Goal: Task Accomplishment & Management: Complete application form

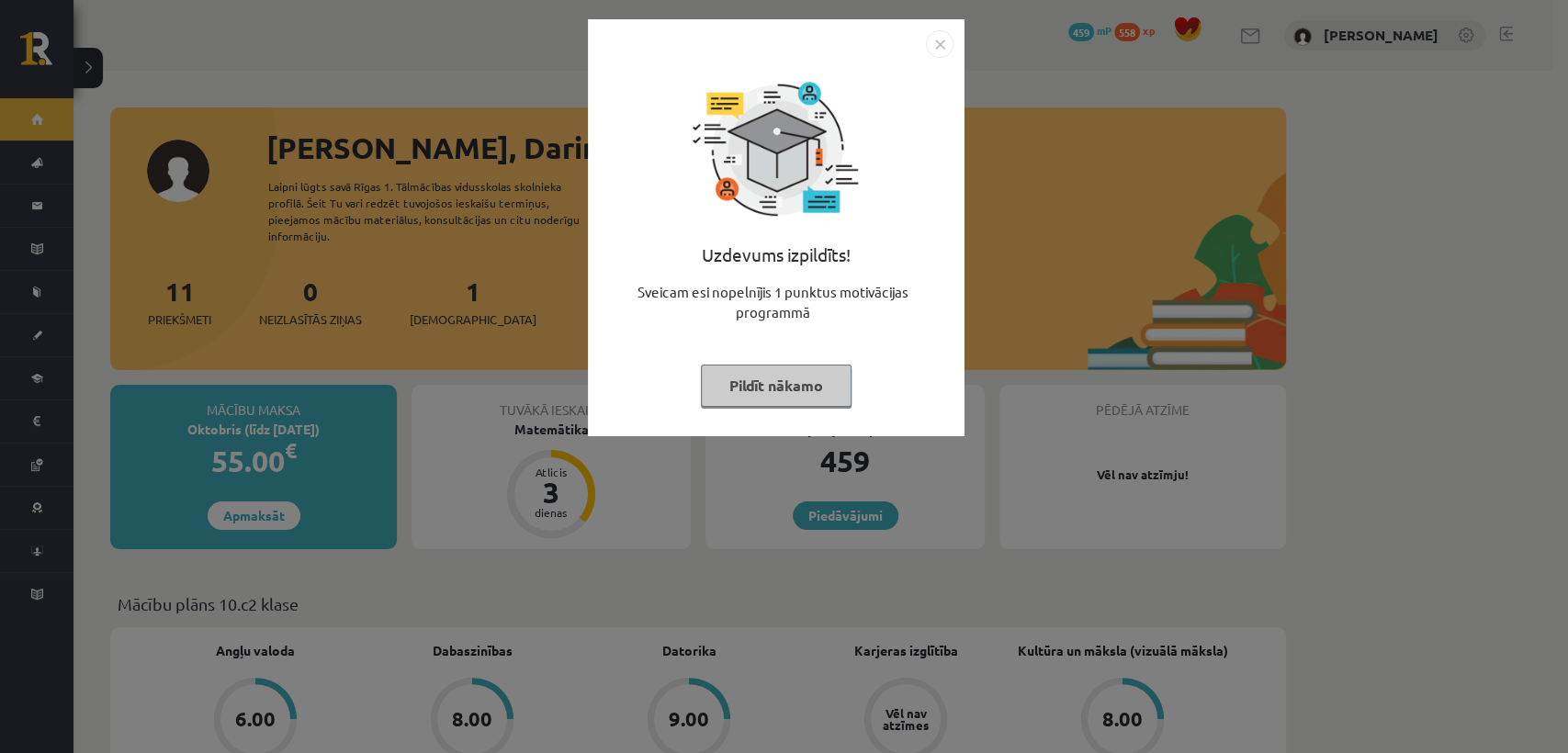
click at [766, 391] on button "Pildīt nākamo" at bounding box center [776, 385] width 150 height 42
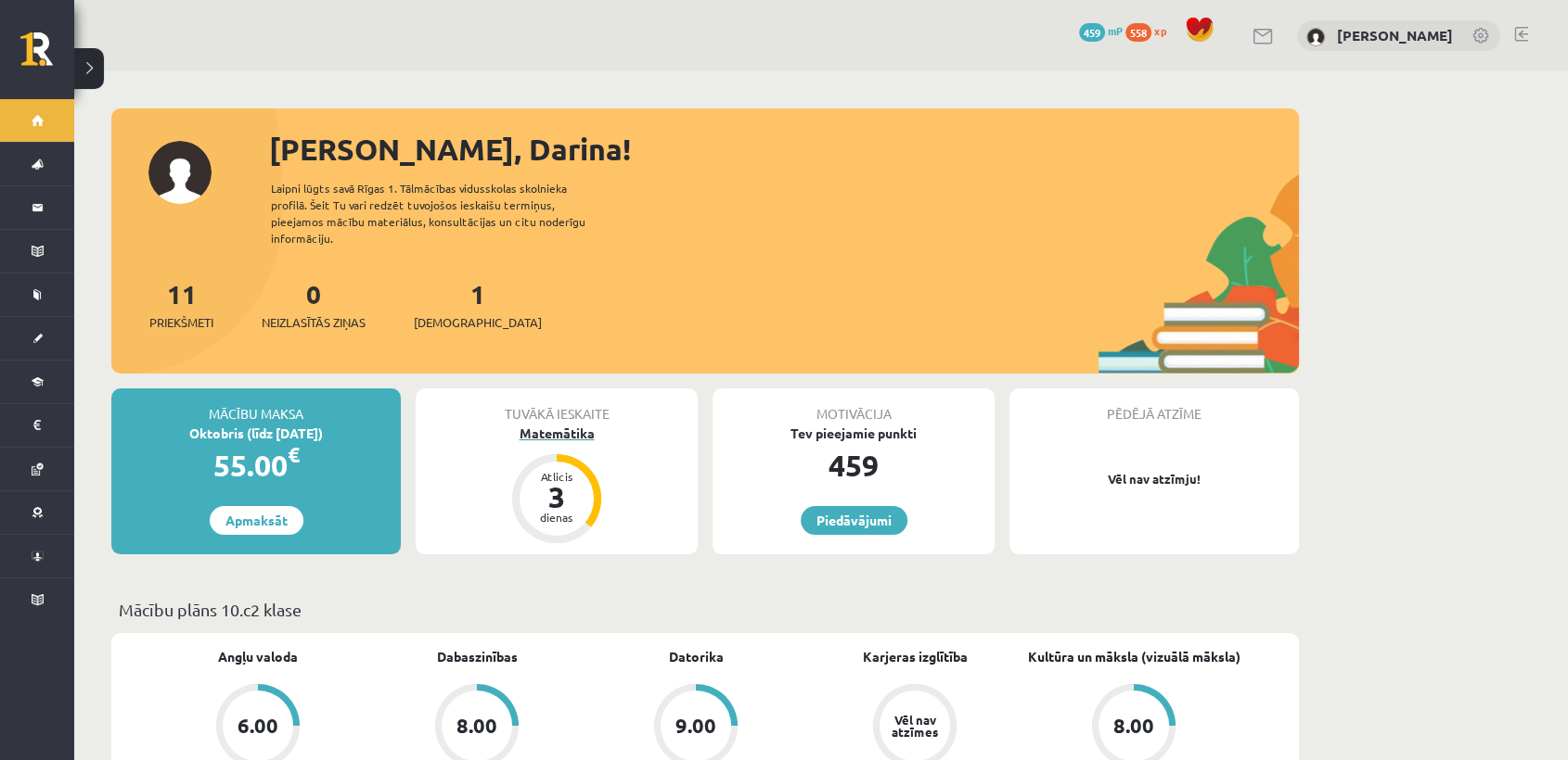
click at [561, 424] on div "Matemātika" at bounding box center [557, 434] width 282 height 20
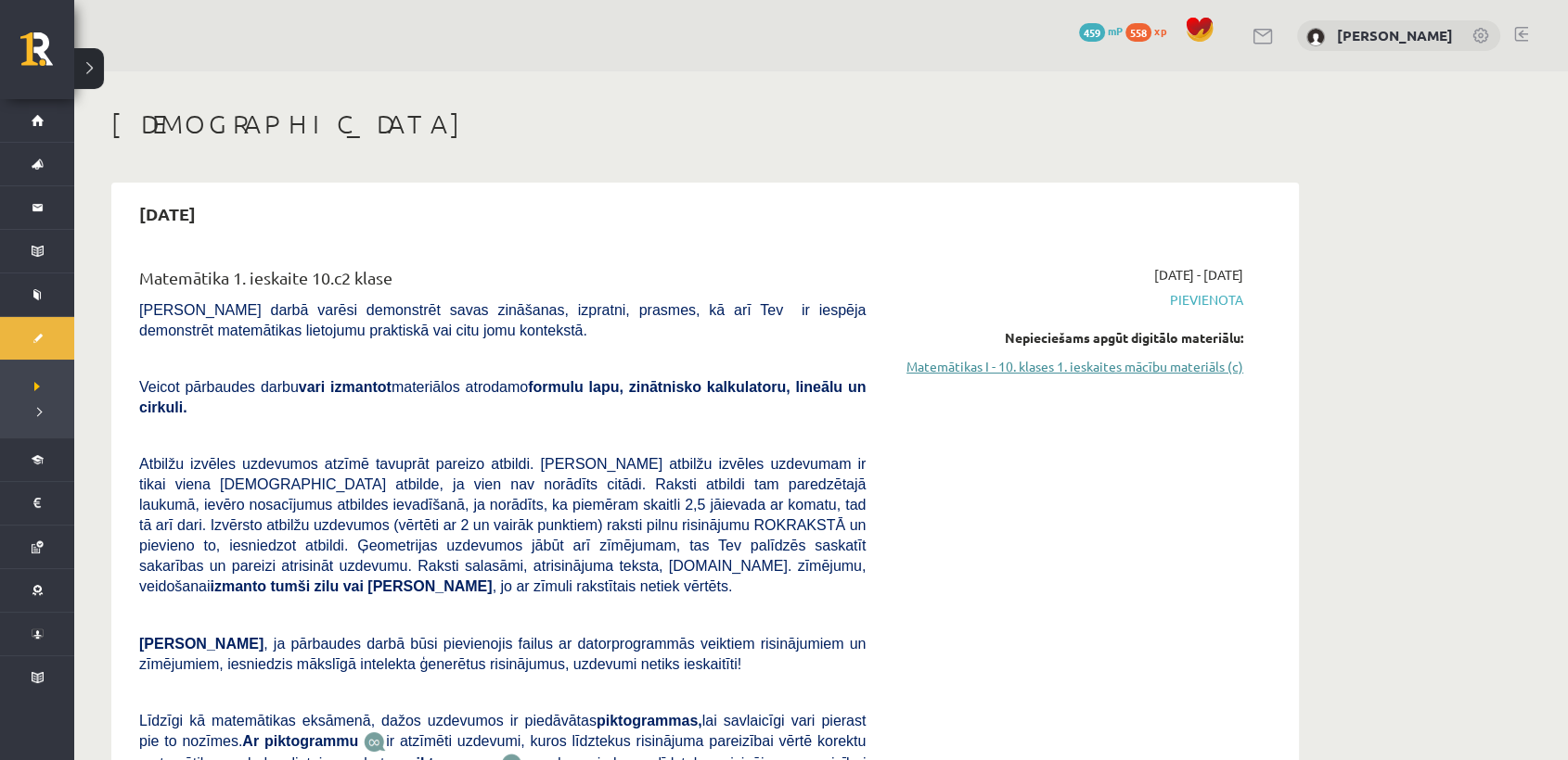
click at [1069, 370] on link "Matemātikas I - 10. klases 1. ieskaites mācību materiāls (c)" at bounding box center [1068, 367] width 349 height 20
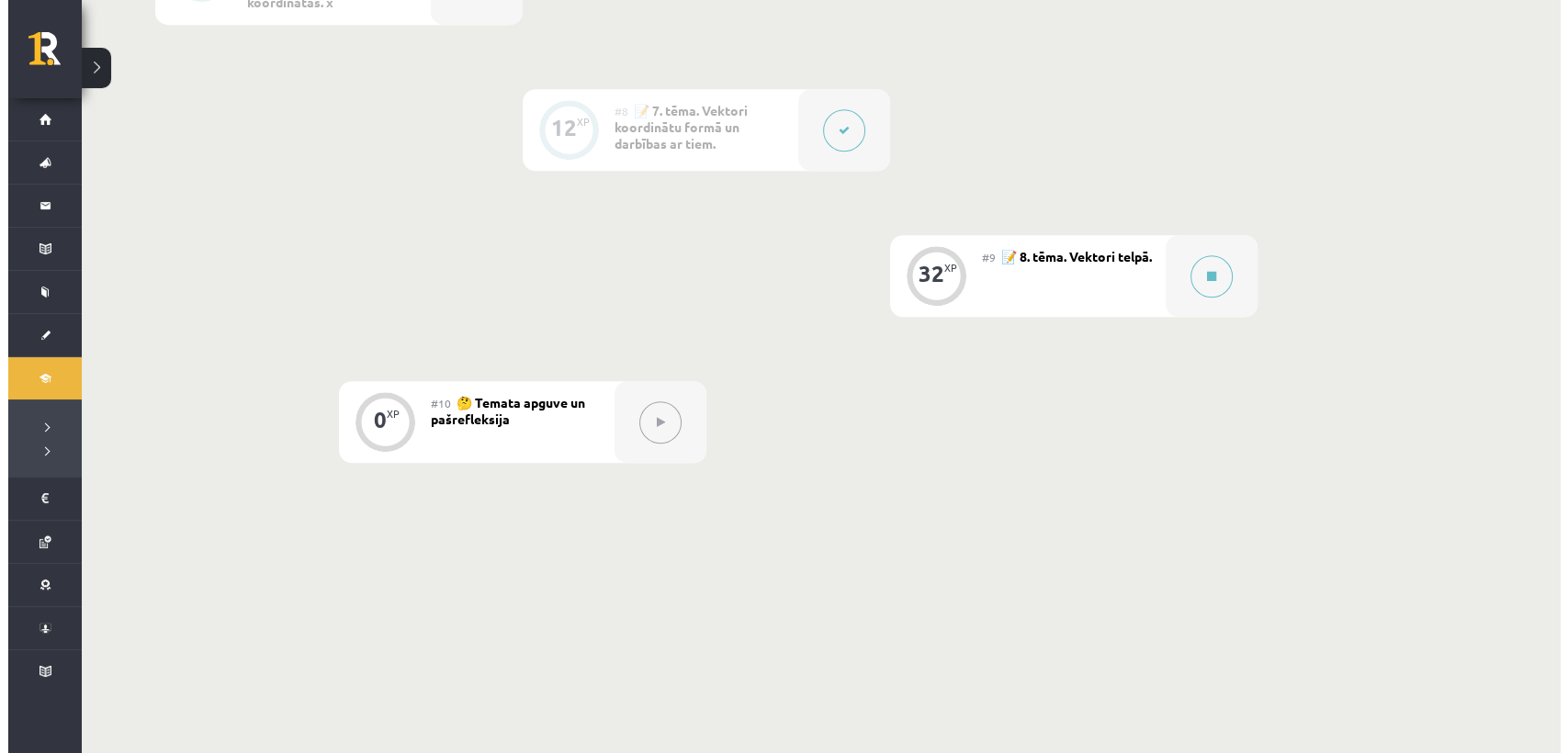
scroll to position [1472, 0]
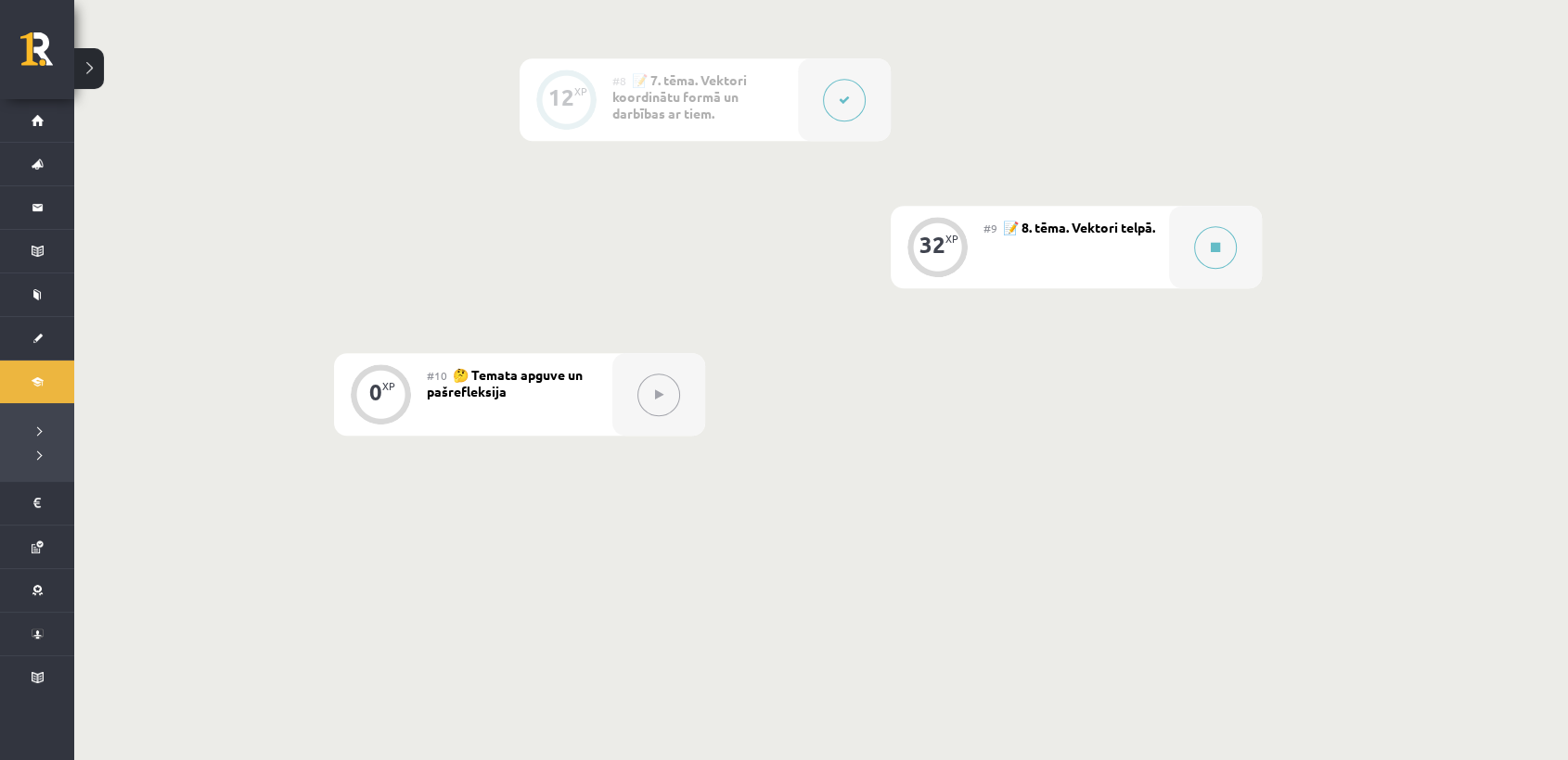
click at [1229, 233] on button at bounding box center [1215, 247] width 43 height 43
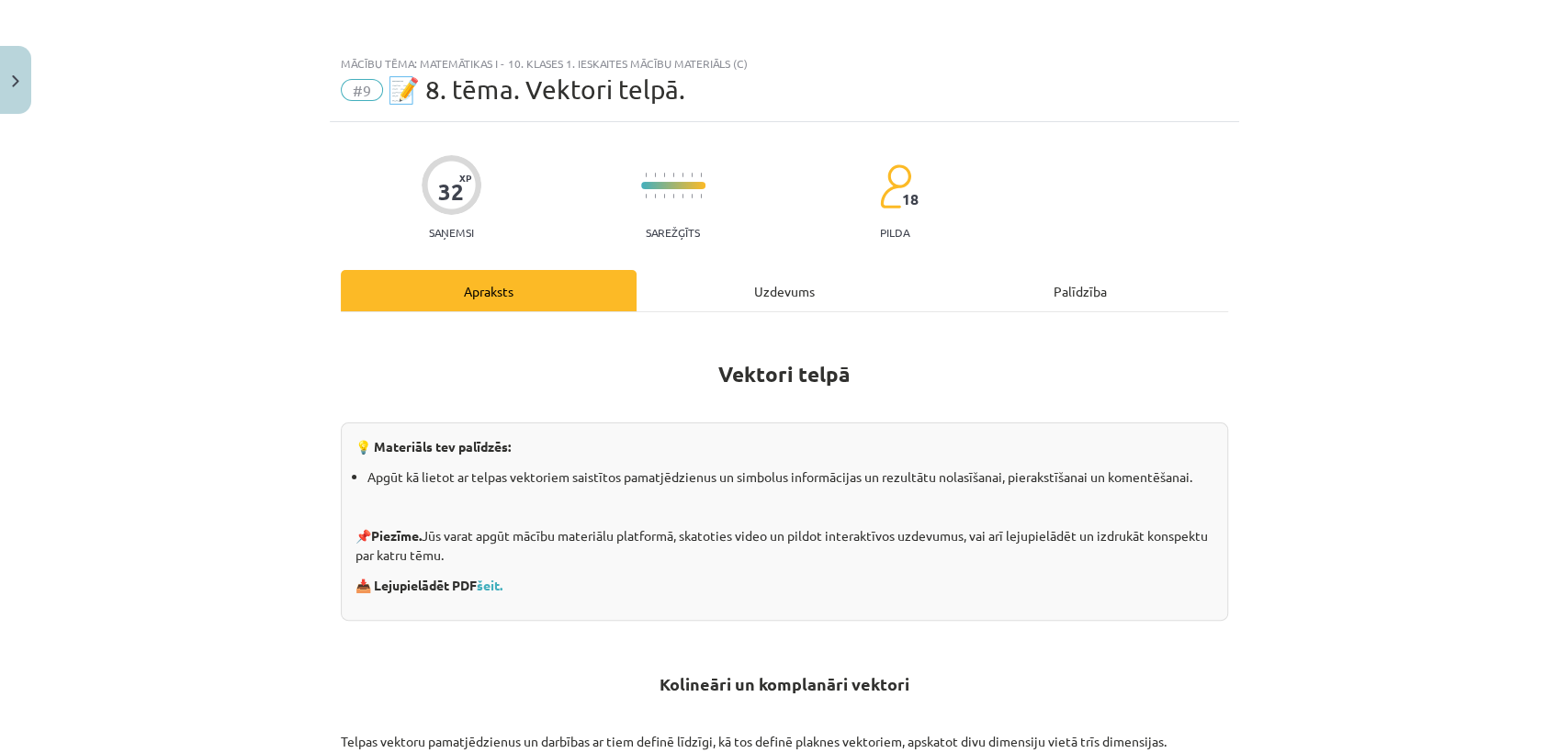
click at [1217, 231] on div "Mācību tēma: Matemātikas i - 10. klases 1. ieskaites mācību materiāls (c) #9 📝 …" at bounding box center [784, 376] width 1568 height 753
click at [487, 584] on link "šeit." at bounding box center [490, 585] width 26 height 17
click at [719, 290] on div "Uzdevums" at bounding box center [784, 291] width 296 height 41
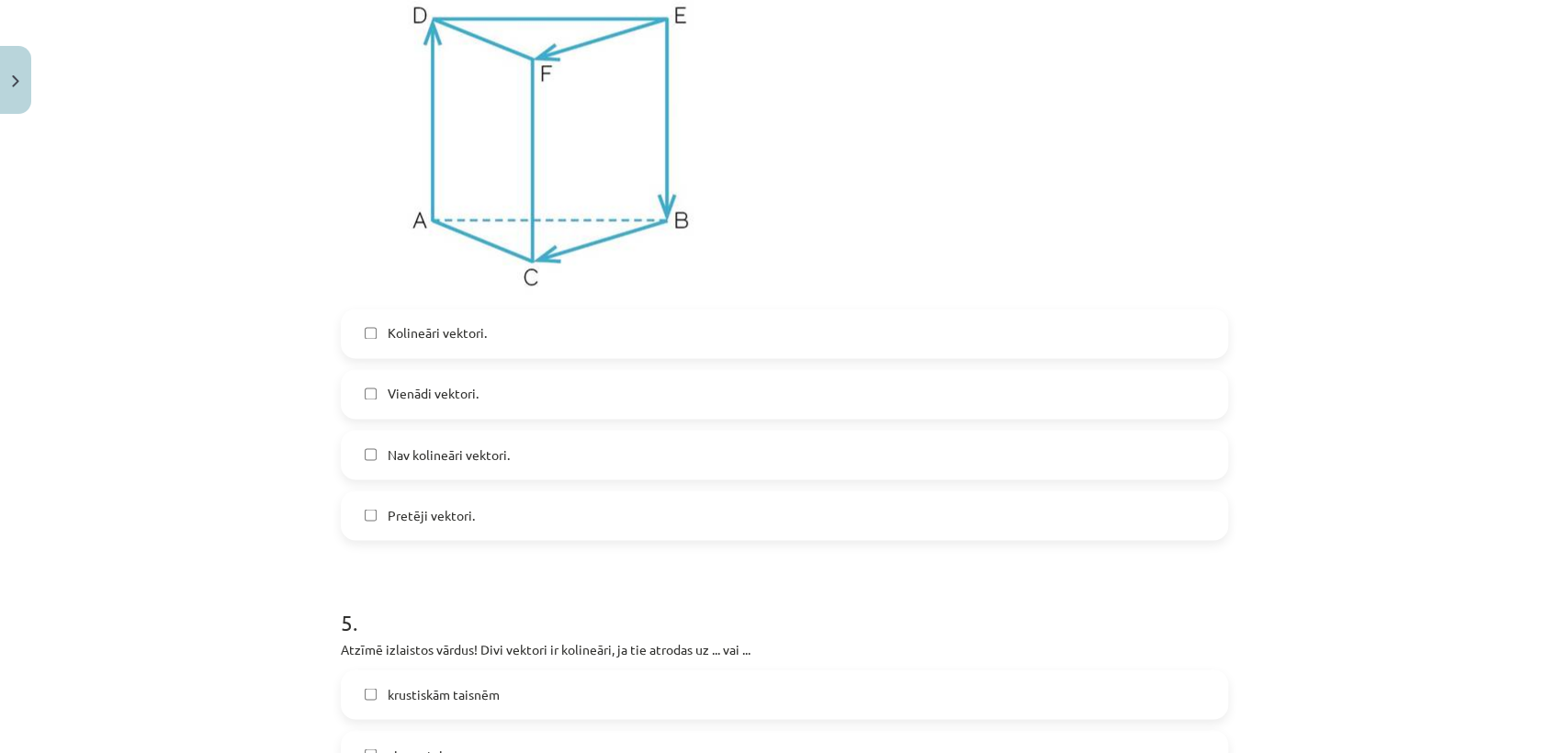
scroll to position [1845, 0]
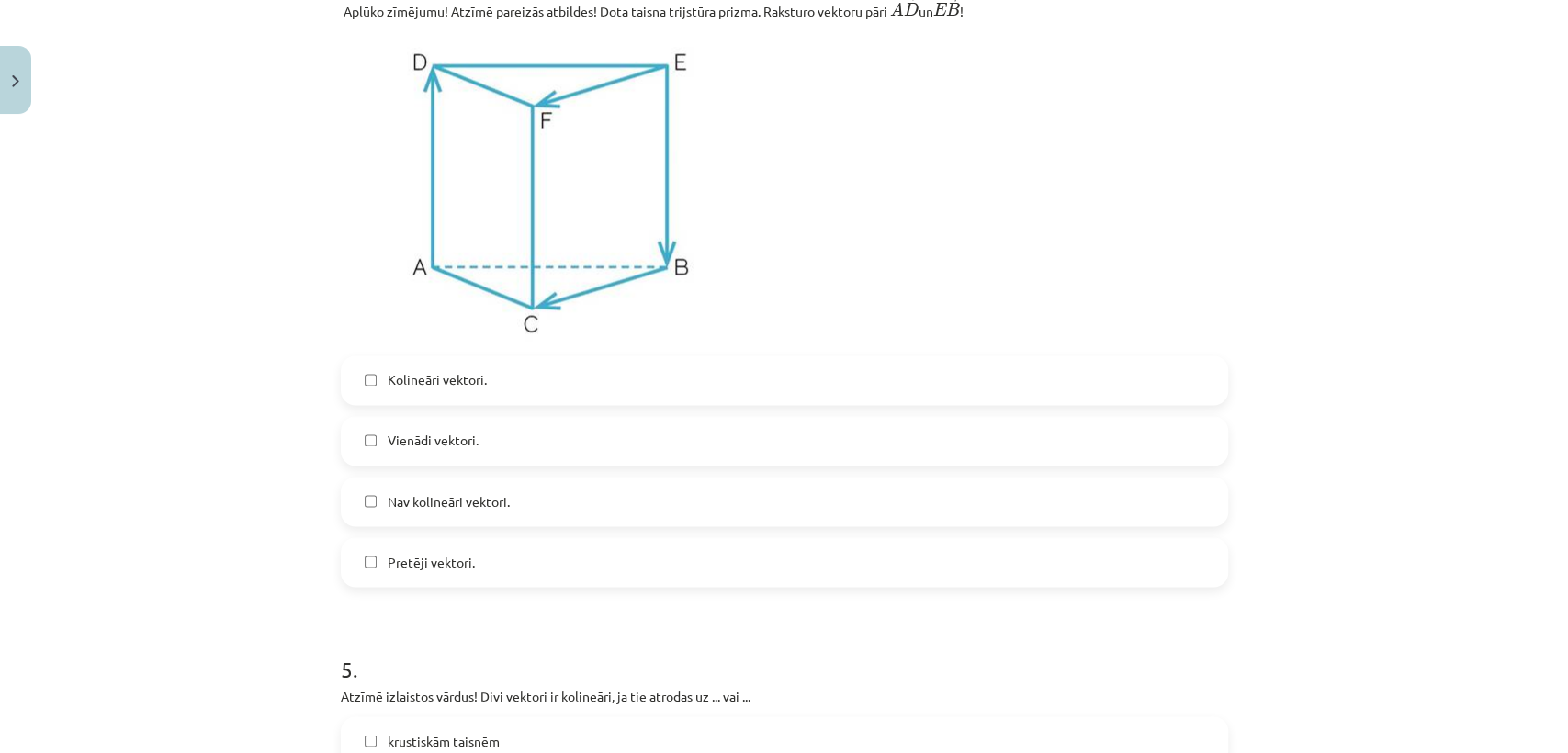
click at [791, 542] on label "Pretēji vektori." at bounding box center [784, 562] width 884 height 46
click at [731, 514] on label "Nav kolineāri vektori." at bounding box center [784, 501] width 884 height 46
click at [605, 388] on label "Kolineāri vektori." at bounding box center [784, 380] width 884 height 46
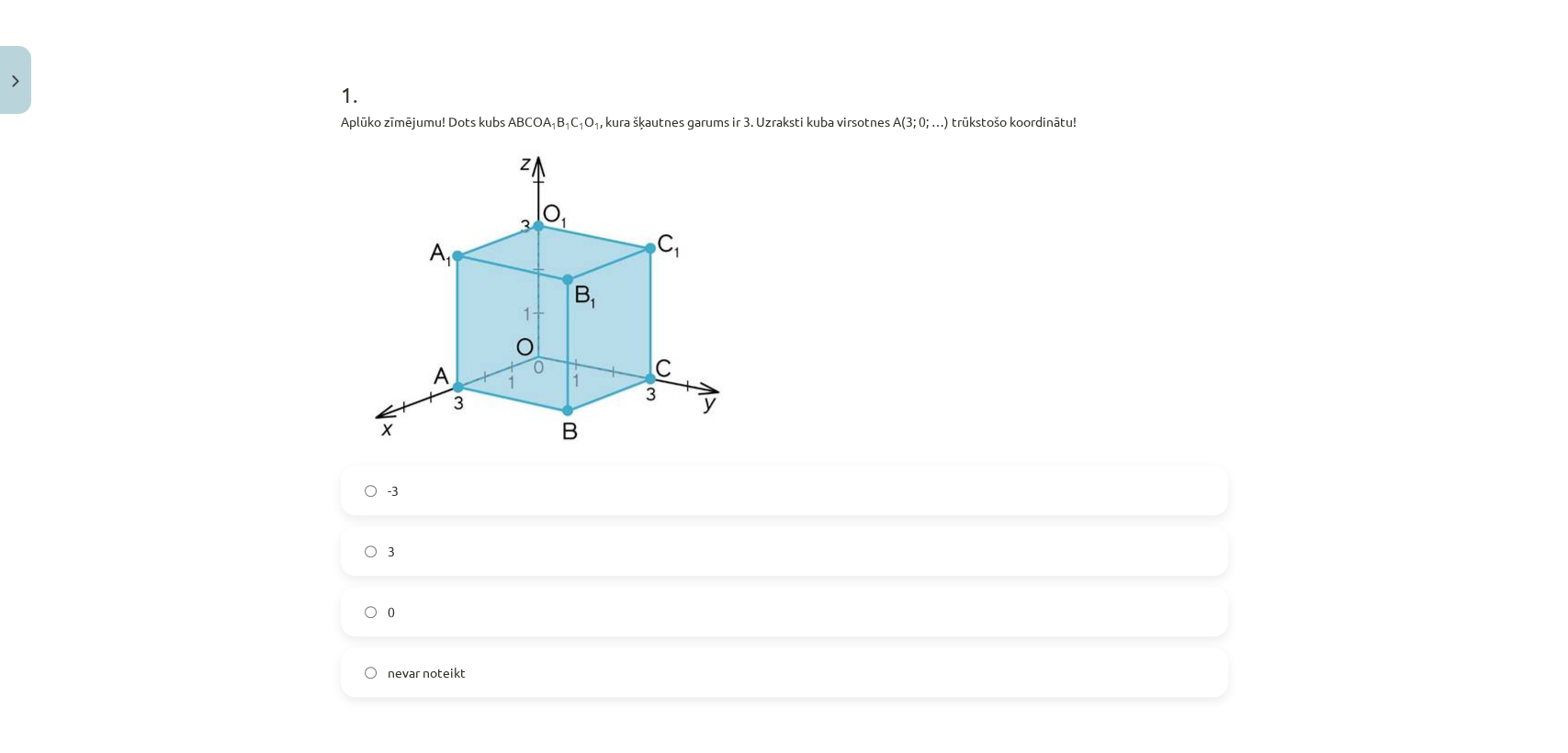
scroll to position [336, 0]
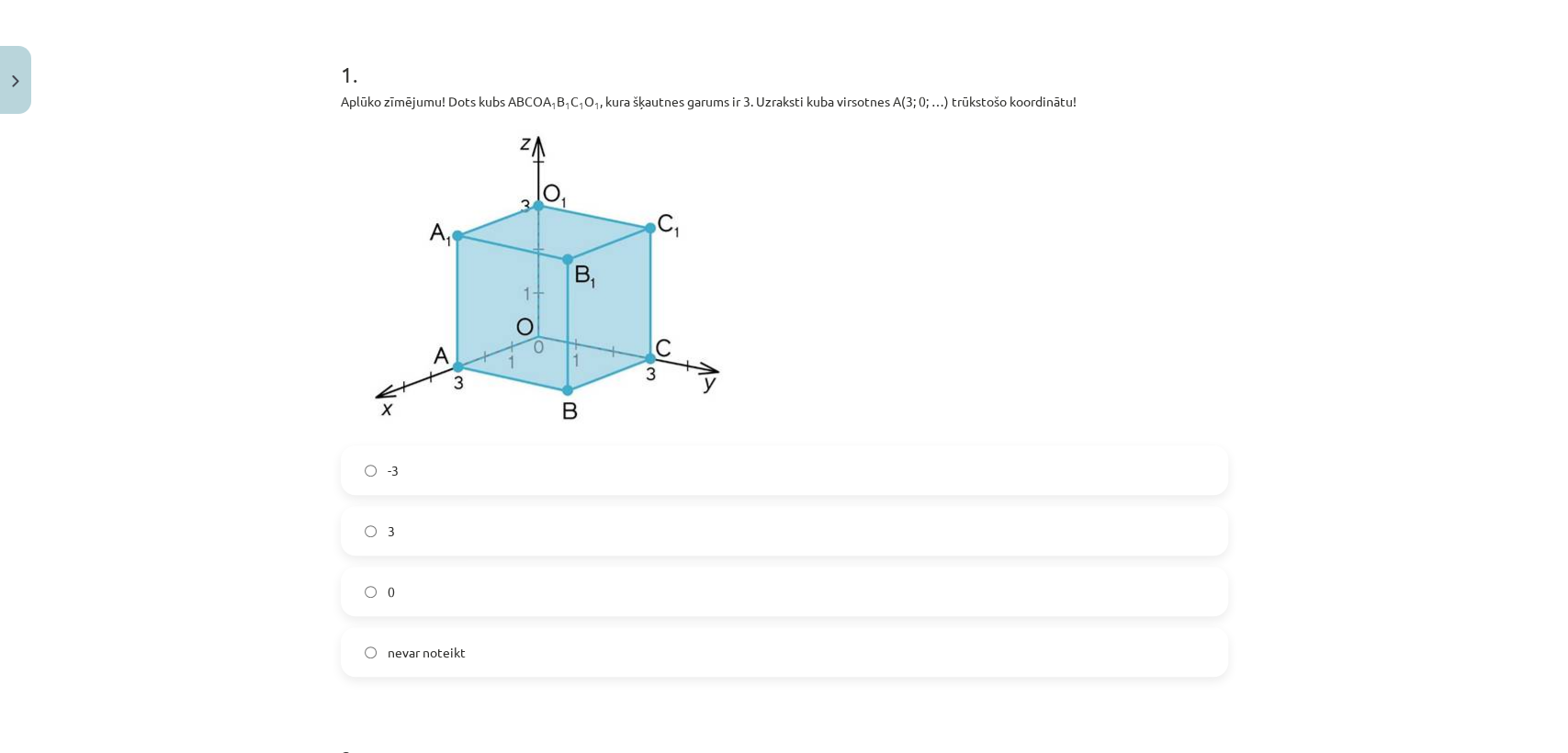
click at [959, 482] on label "-3" at bounding box center [784, 470] width 884 height 46
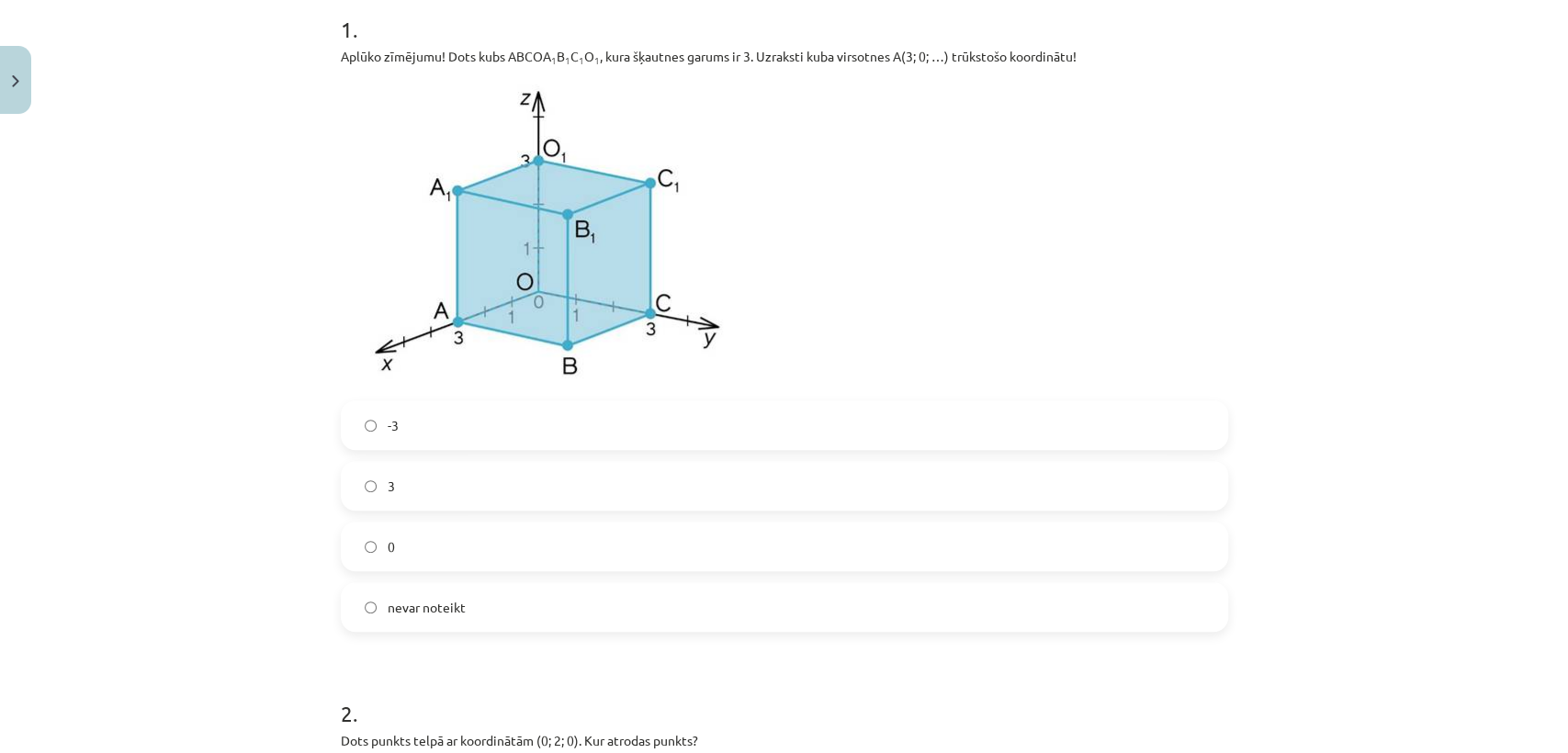
scroll to position [343, 0]
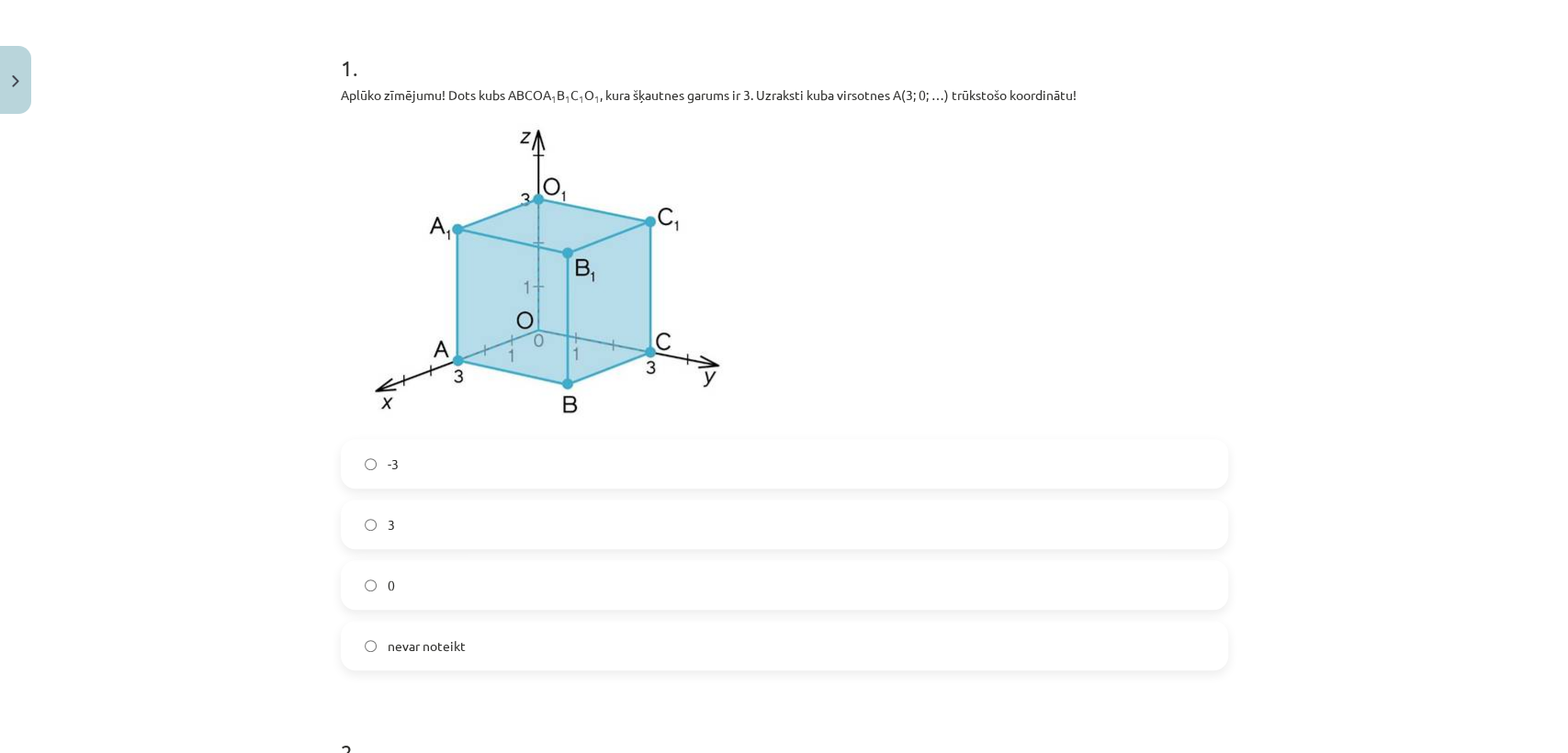
click at [808, 546] on label "3" at bounding box center [784, 524] width 884 height 46
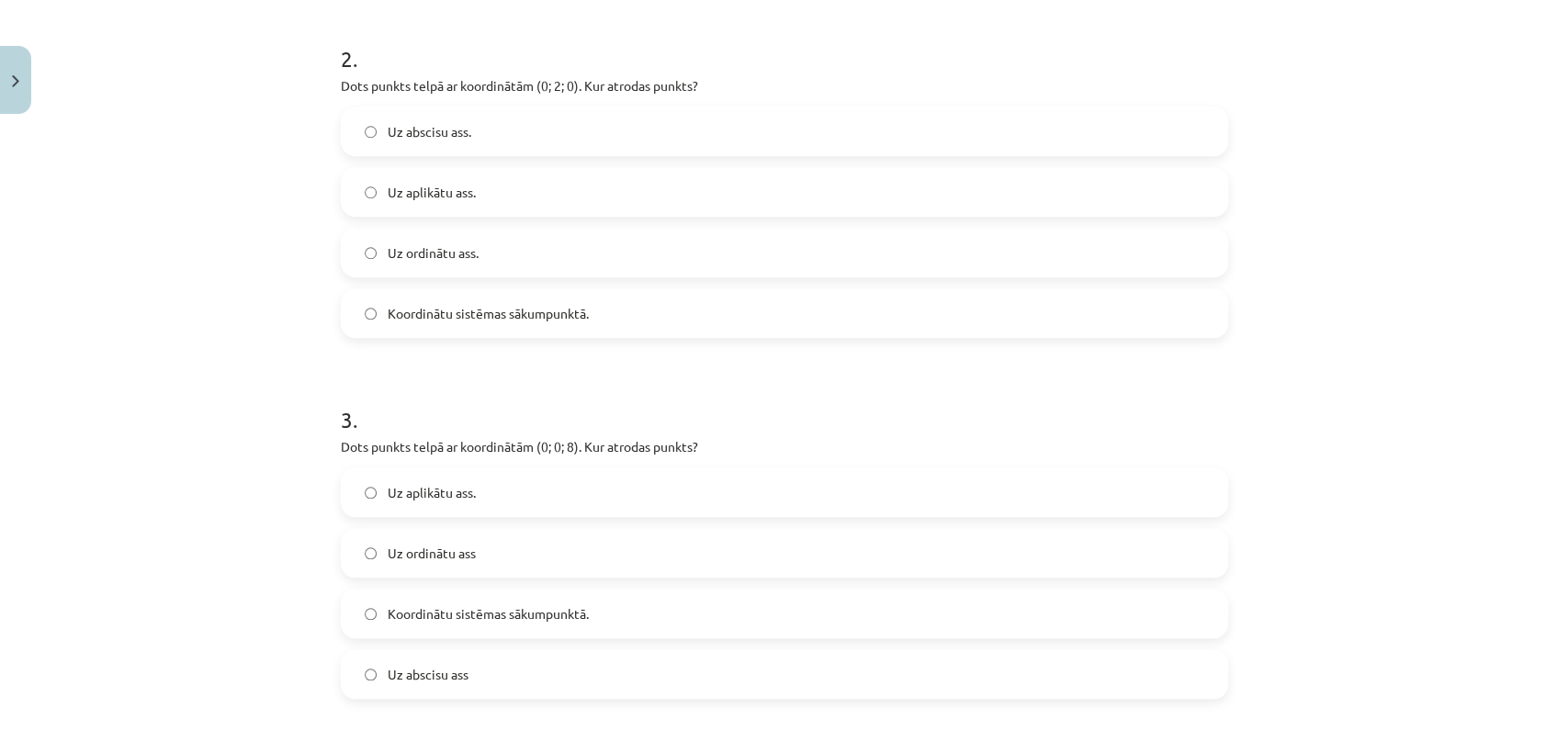
scroll to position [1016, 0]
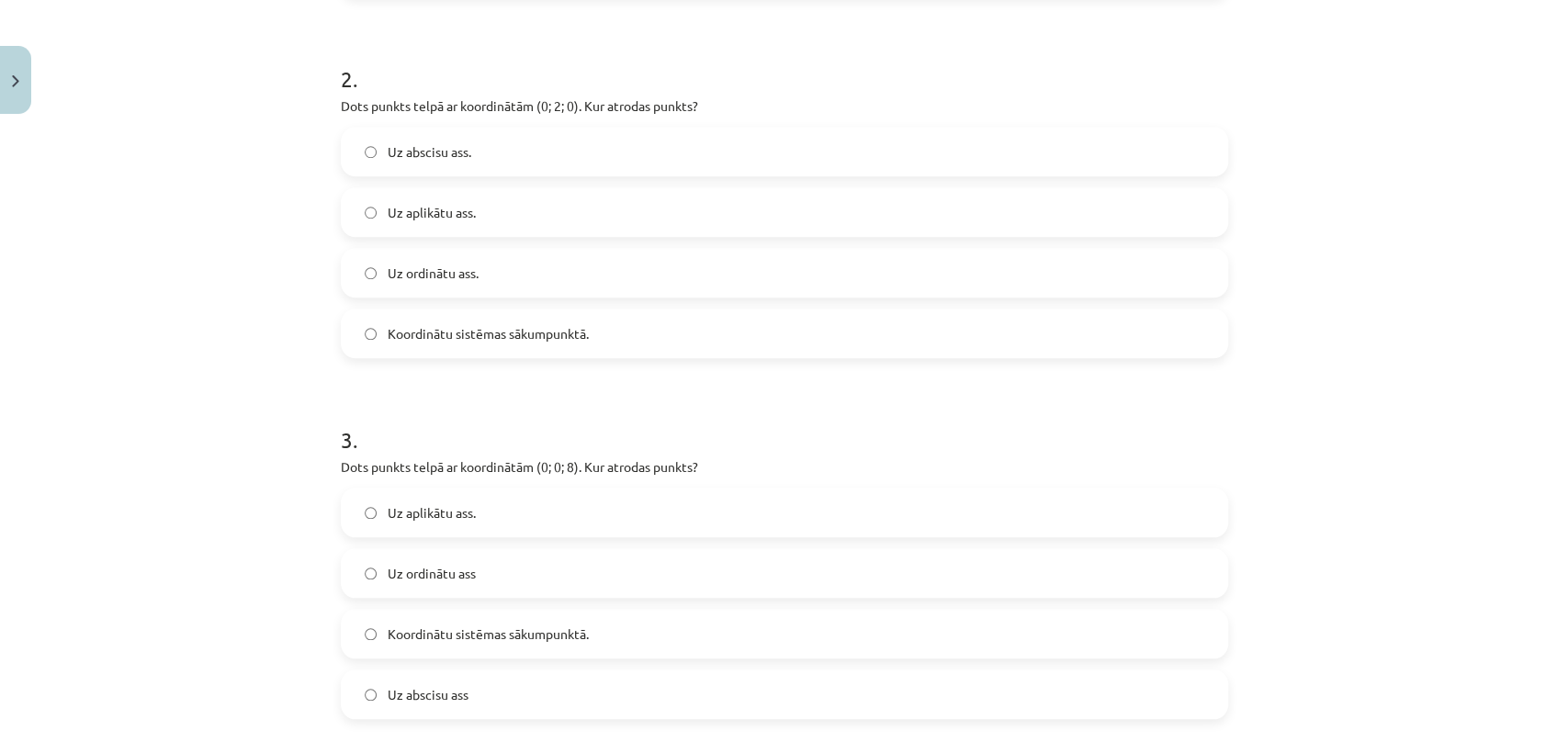
click at [649, 278] on label "Uz ordinātu ass." at bounding box center [784, 272] width 884 height 46
click at [521, 521] on label "Uz aplikātu ass." at bounding box center [784, 512] width 884 height 46
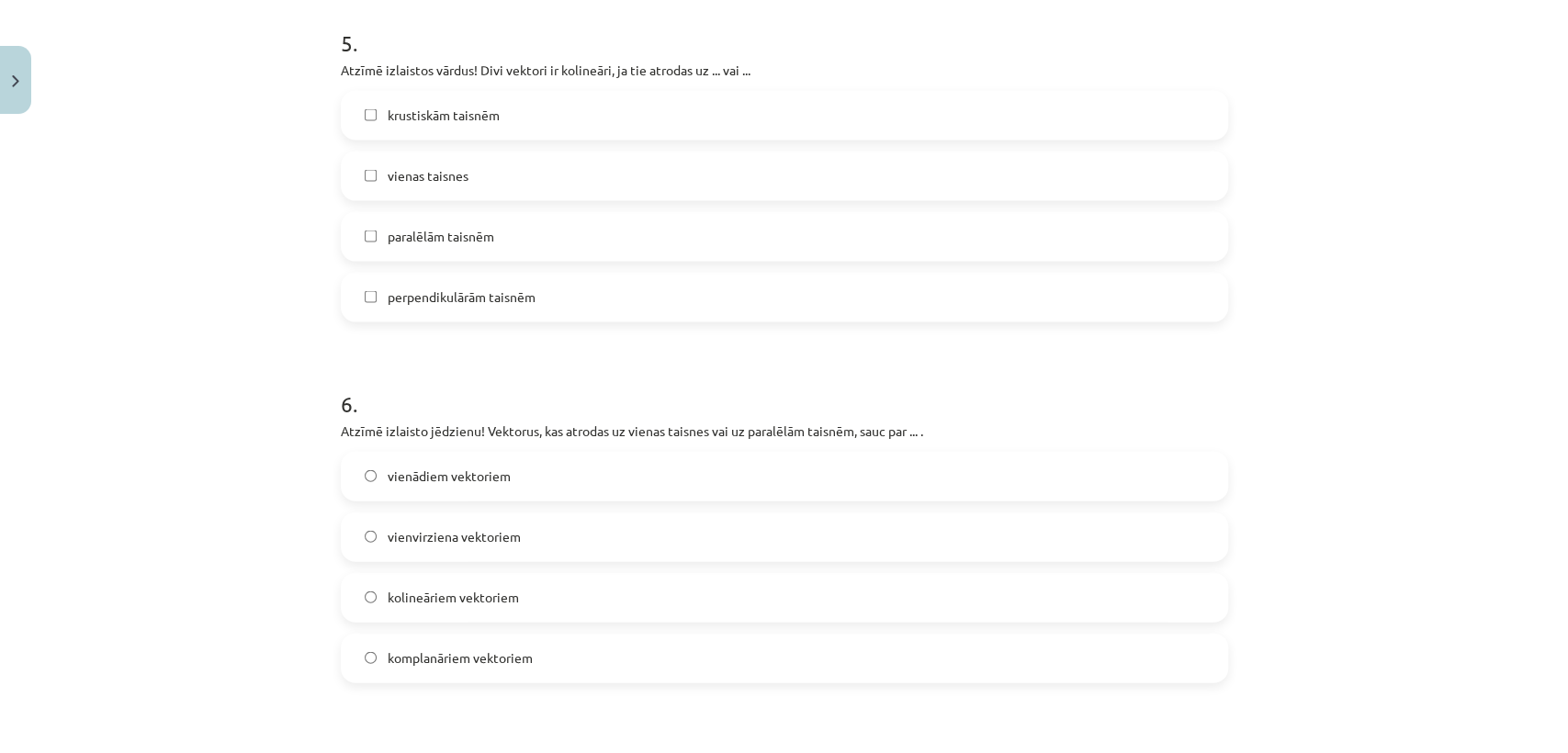
scroll to position [2462, 0]
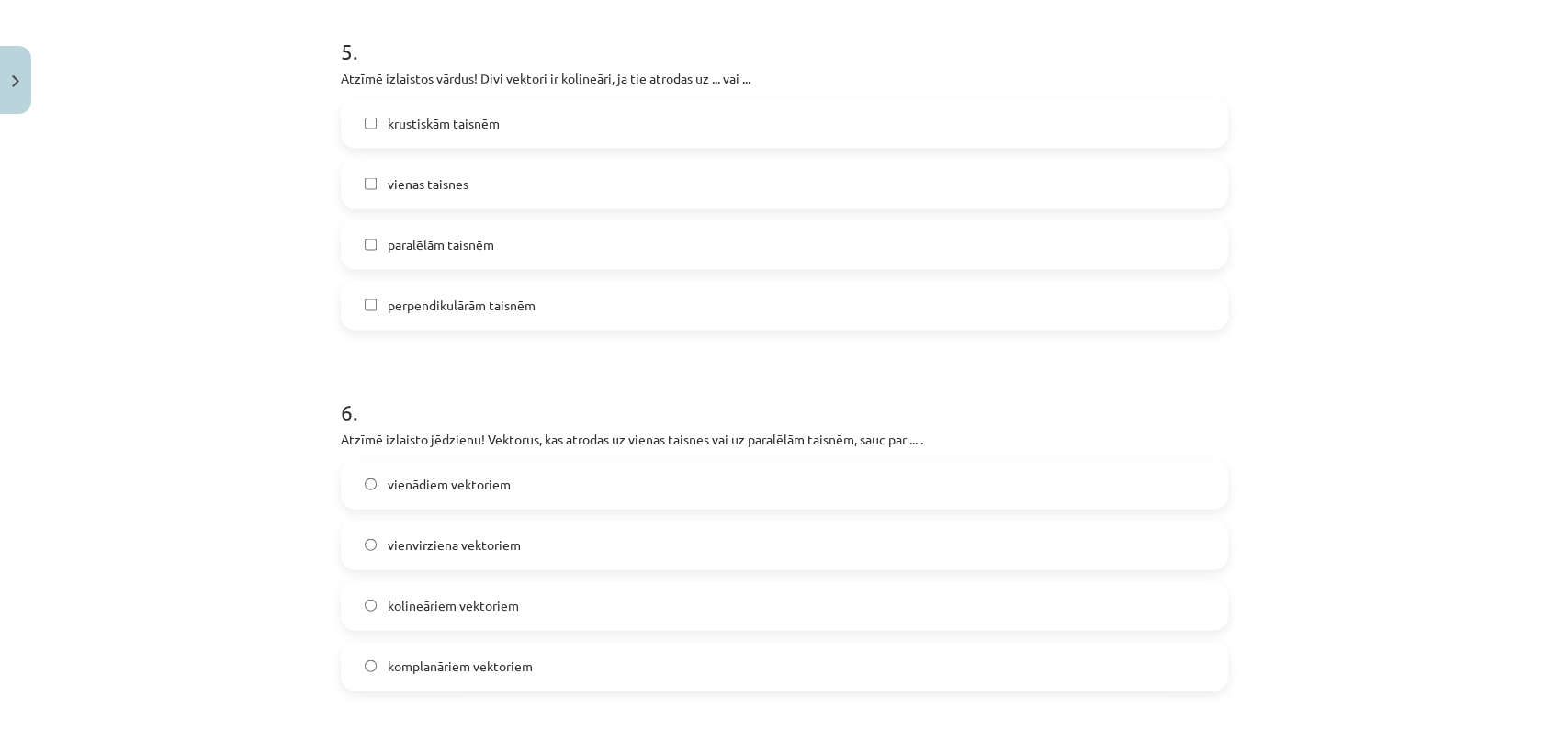
click at [494, 601] on span "kolineāriem vektoriem" at bounding box center [453, 607] width 132 height 20
click at [514, 187] on label "vienas taisnes" at bounding box center [784, 184] width 884 height 46
click at [499, 233] on label "paralēlām taisnēm" at bounding box center [784, 245] width 884 height 46
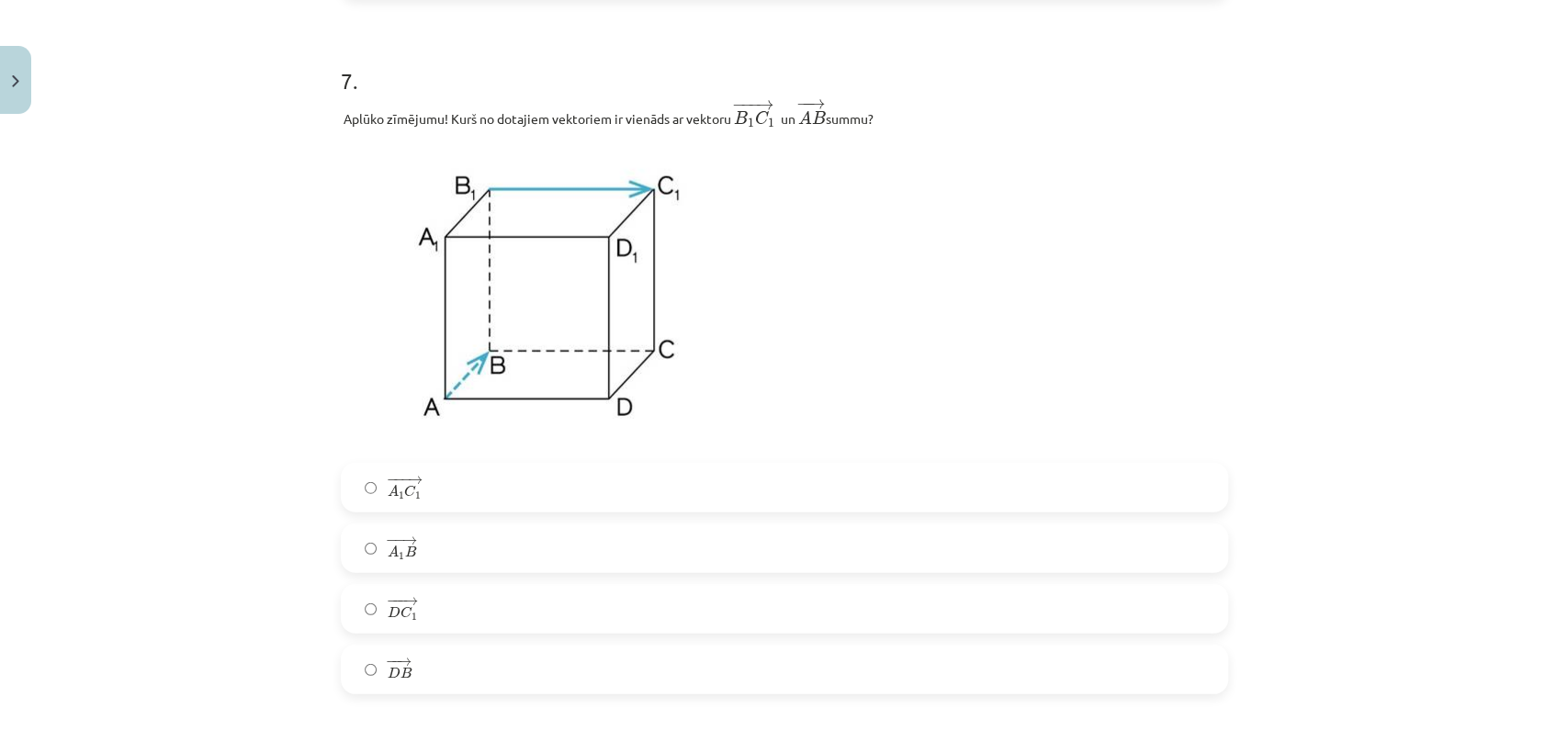
scroll to position [3183, 0]
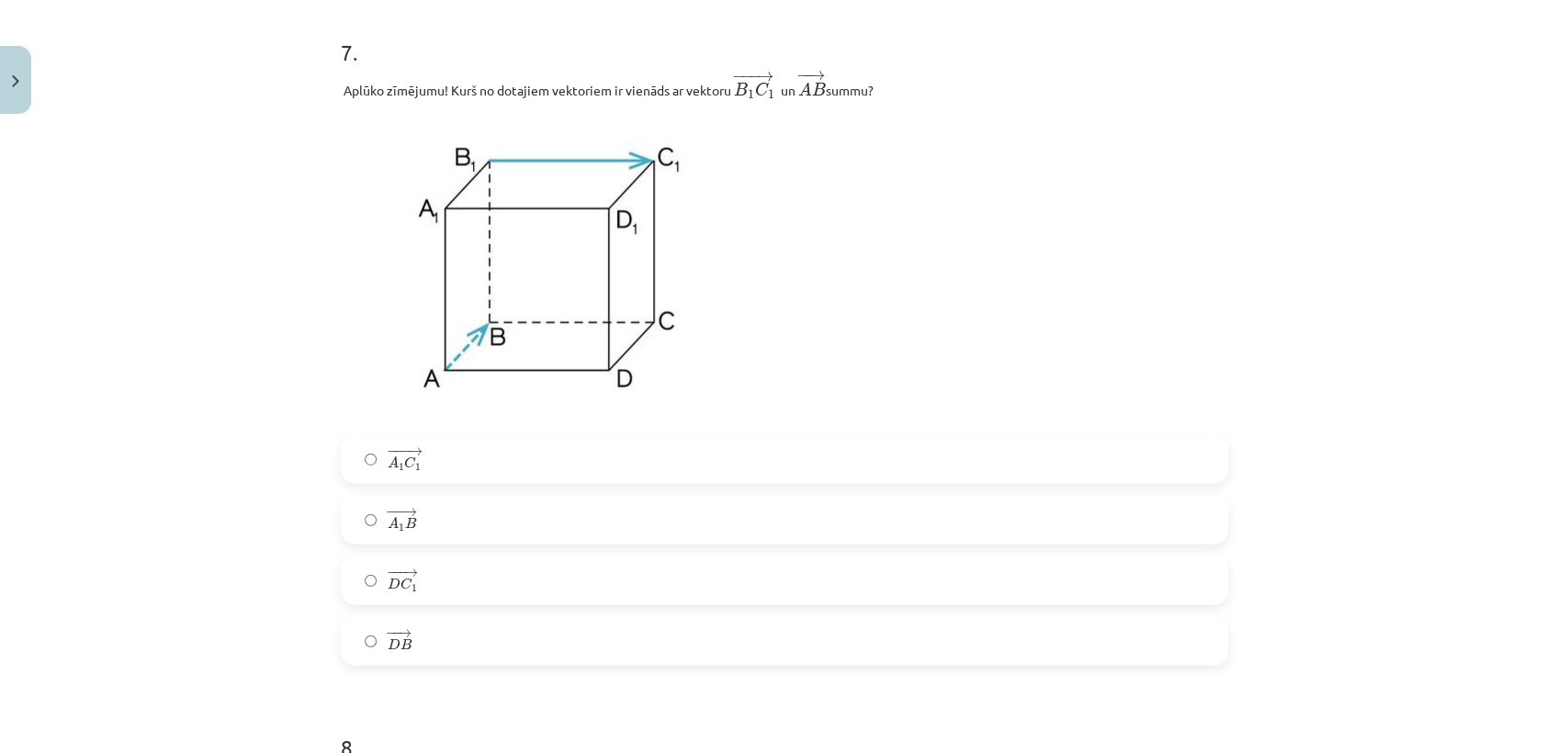
click at [698, 441] on label "− −− → A 1 C 1 A 1 C 1 →" at bounding box center [784, 459] width 884 height 46
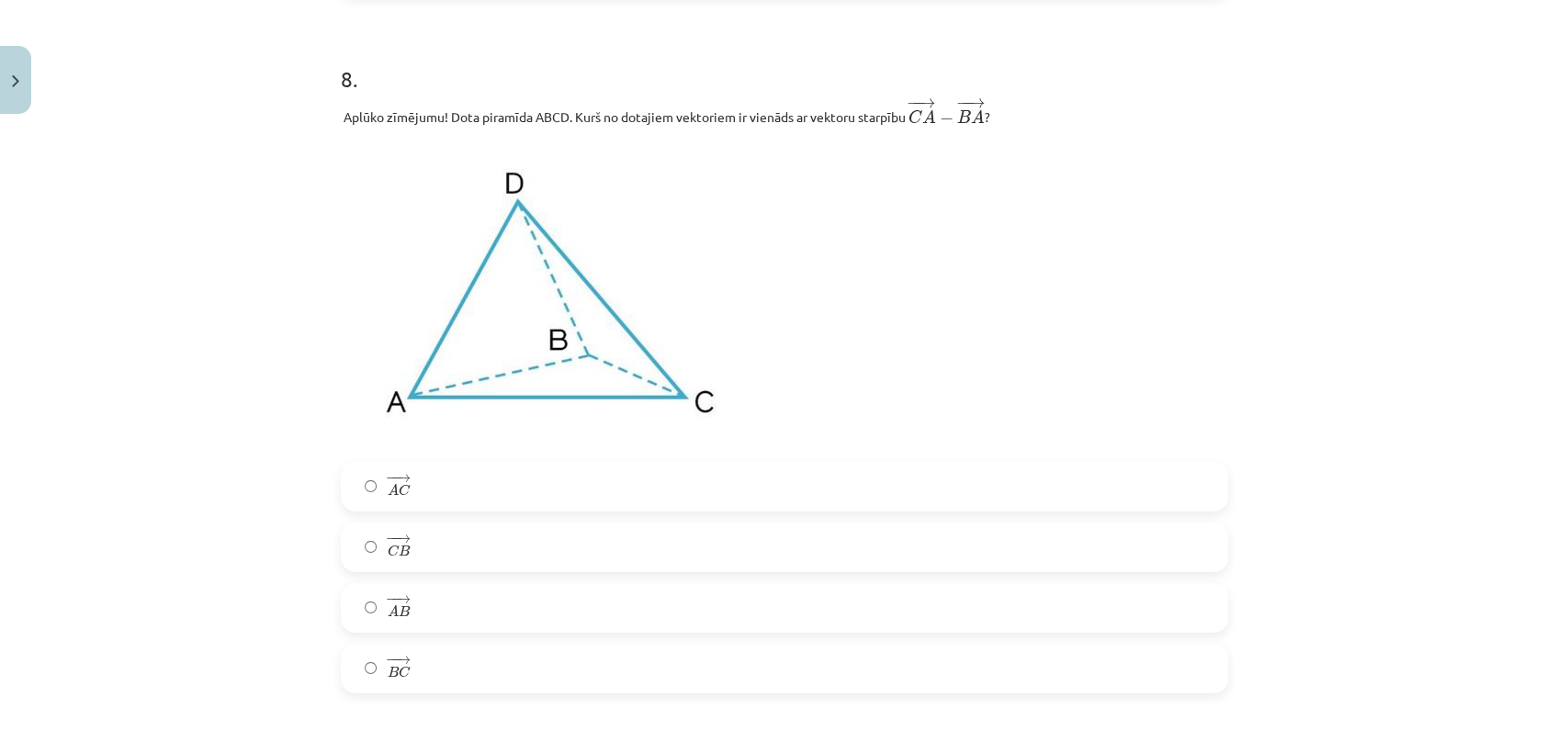
scroll to position [3862, 0]
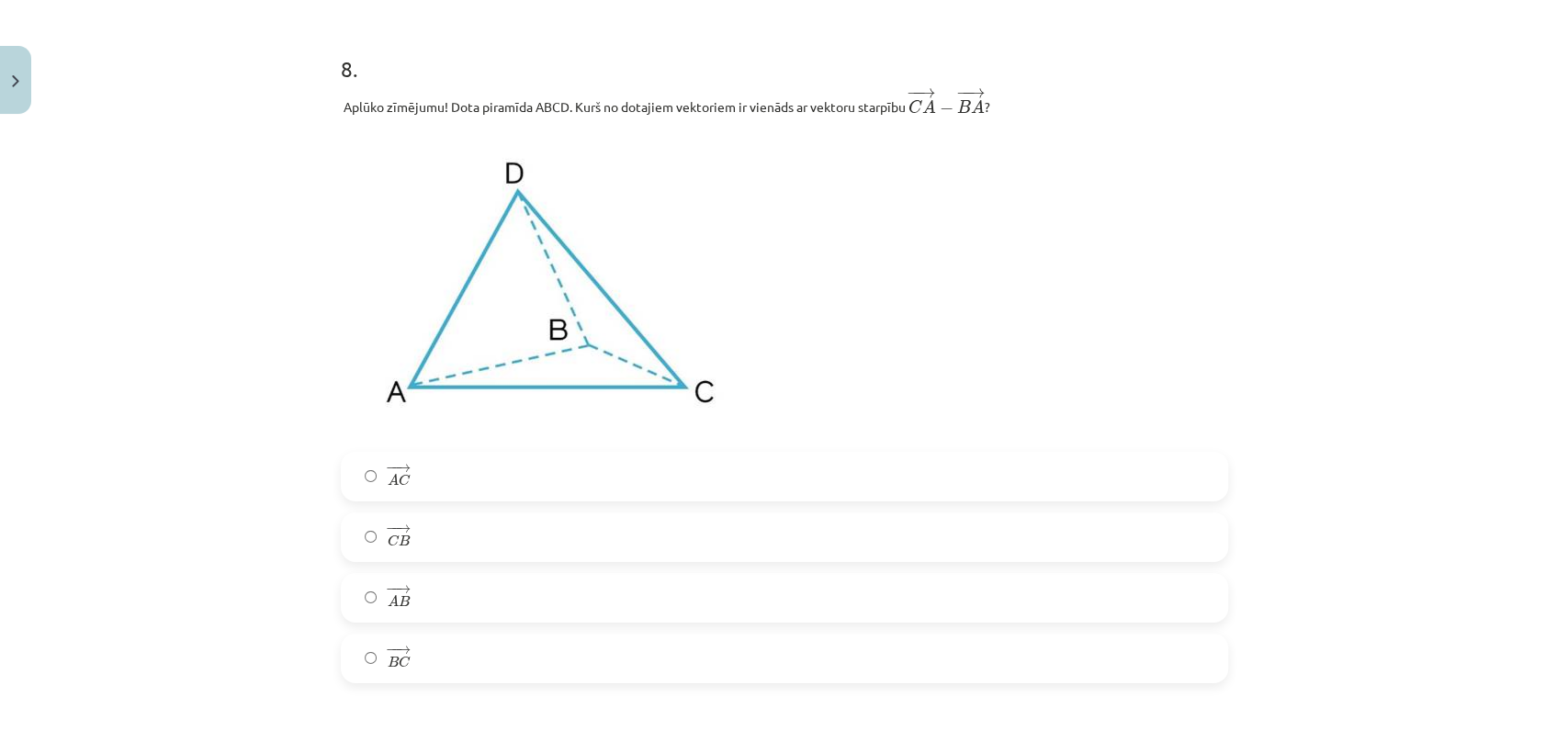
click at [471, 531] on label "− − → C B C B →" at bounding box center [784, 537] width 884 height 46
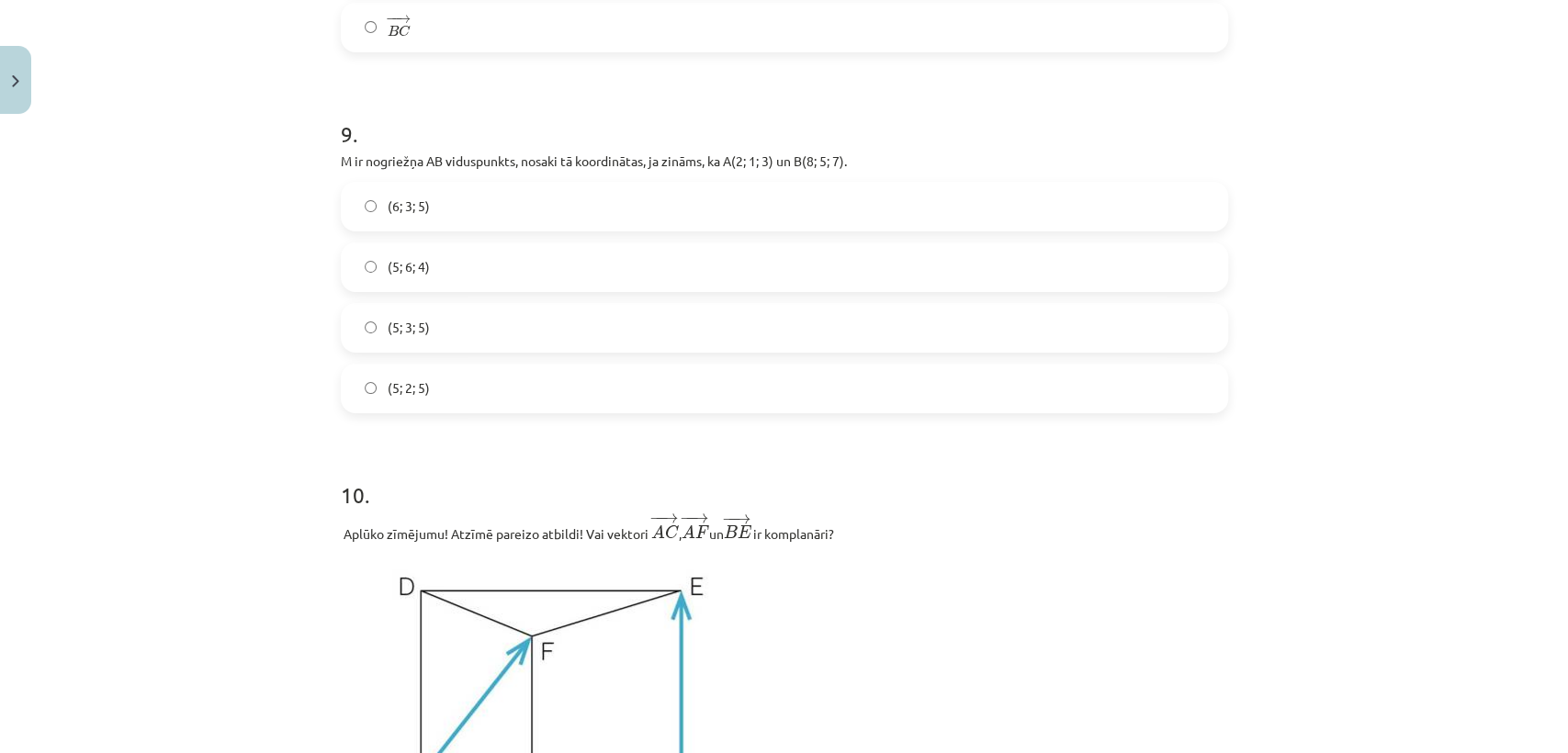
scroll to position [4549, 0]
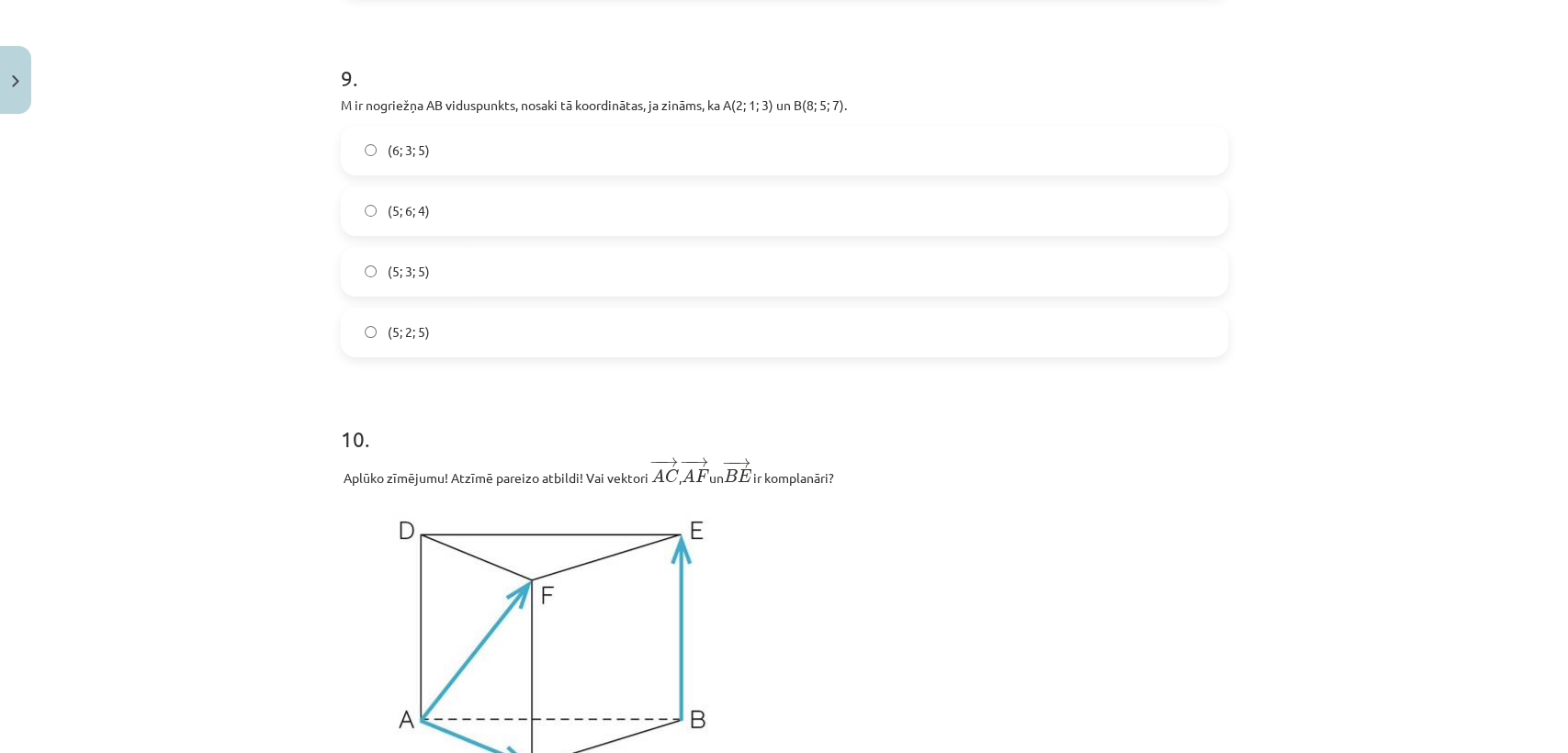
click at [526, 264] on label "(5; 3; 5)" at bounding box center [784, 271] width 884 height 46
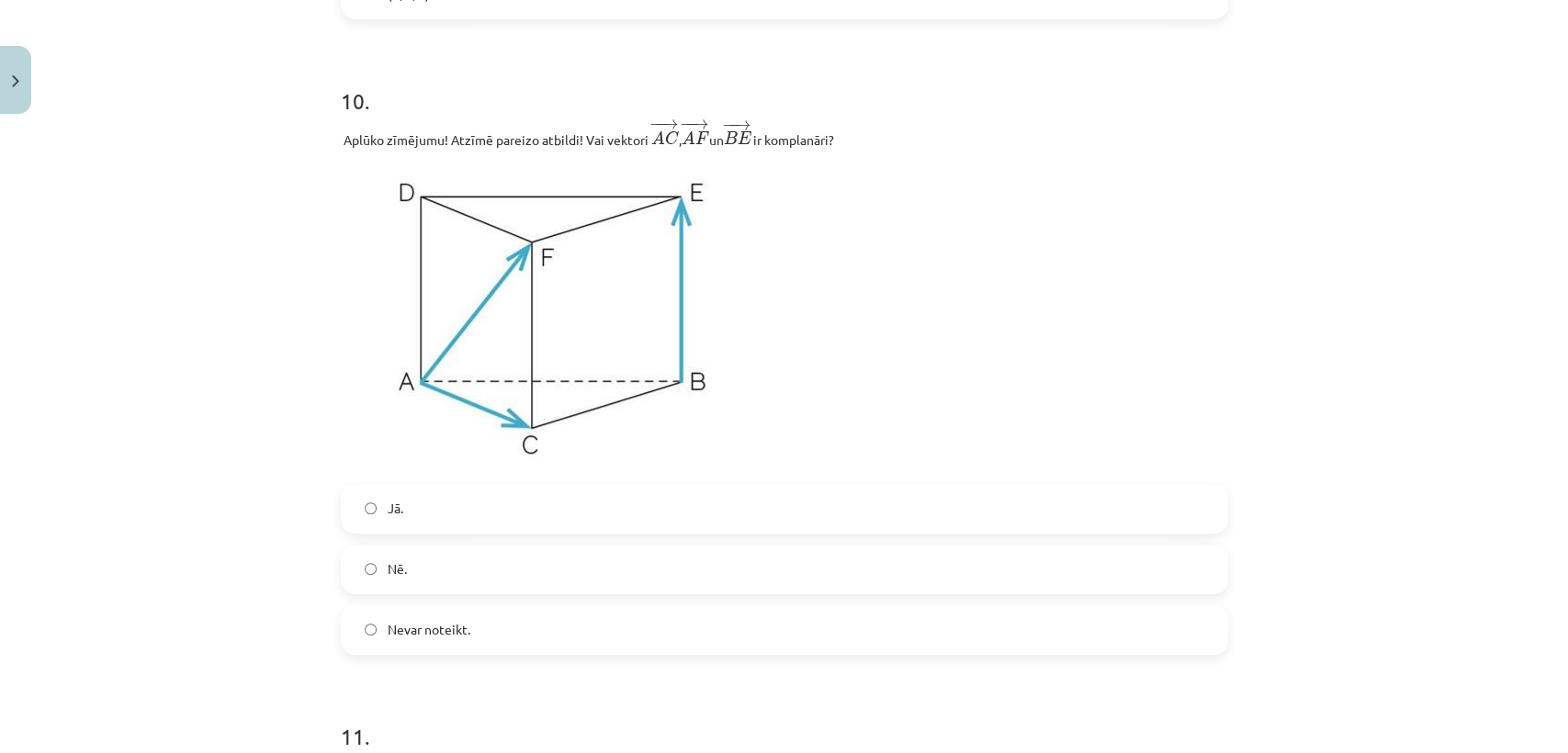
scroll to position [4917, 0]
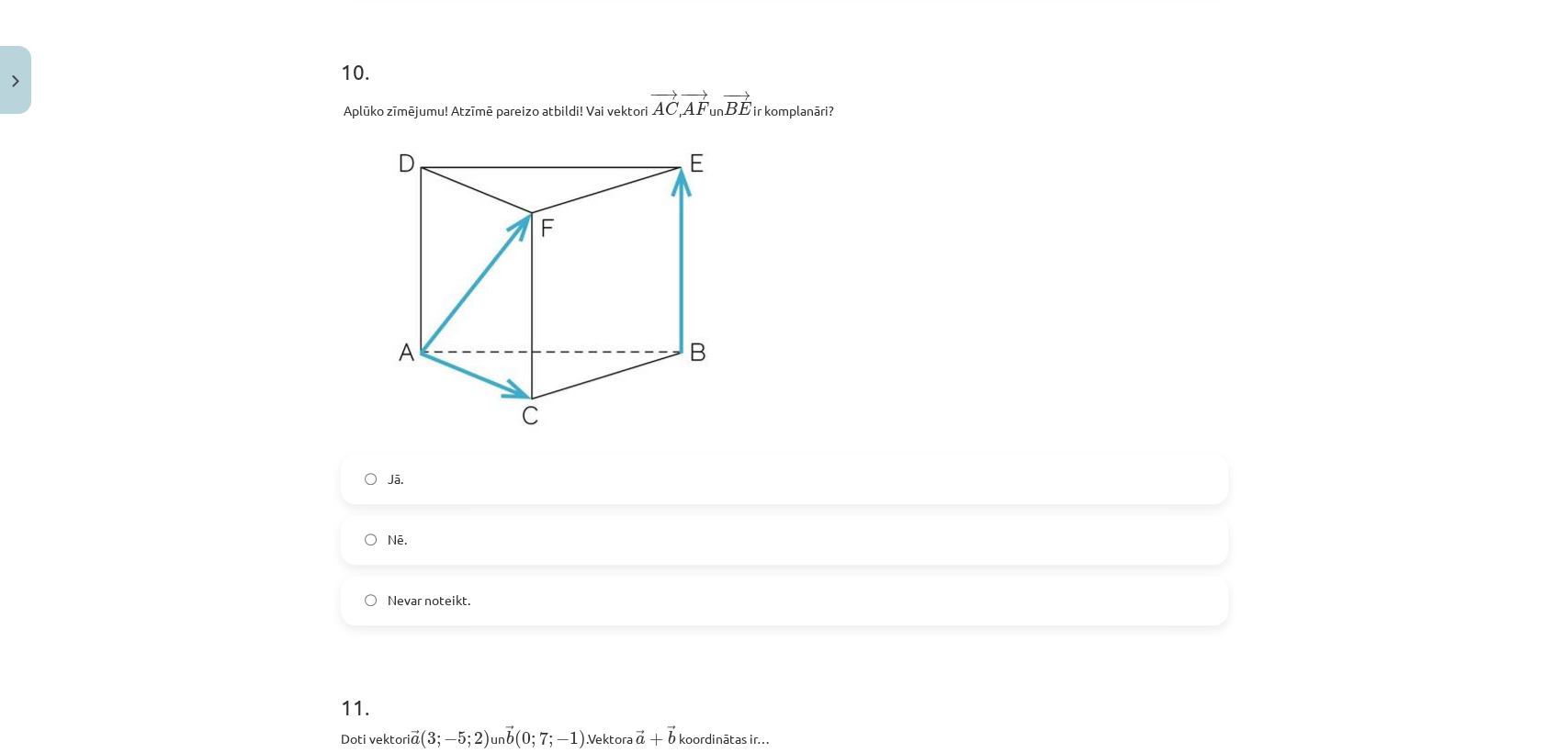
click at [642, 502] on label "Jā." at bounding box center [784, 480] width 884 height 46
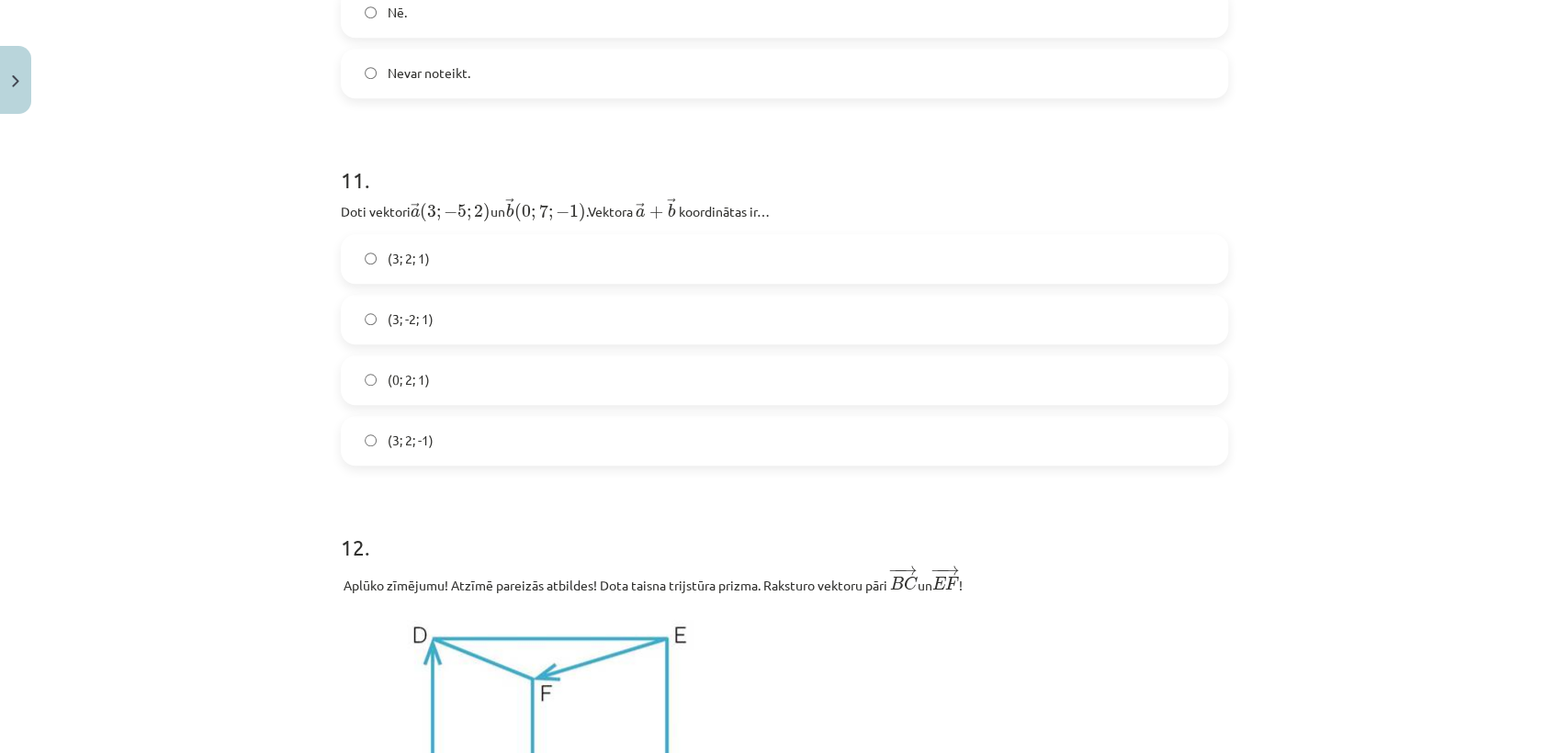
scroll to position [5463, 0]
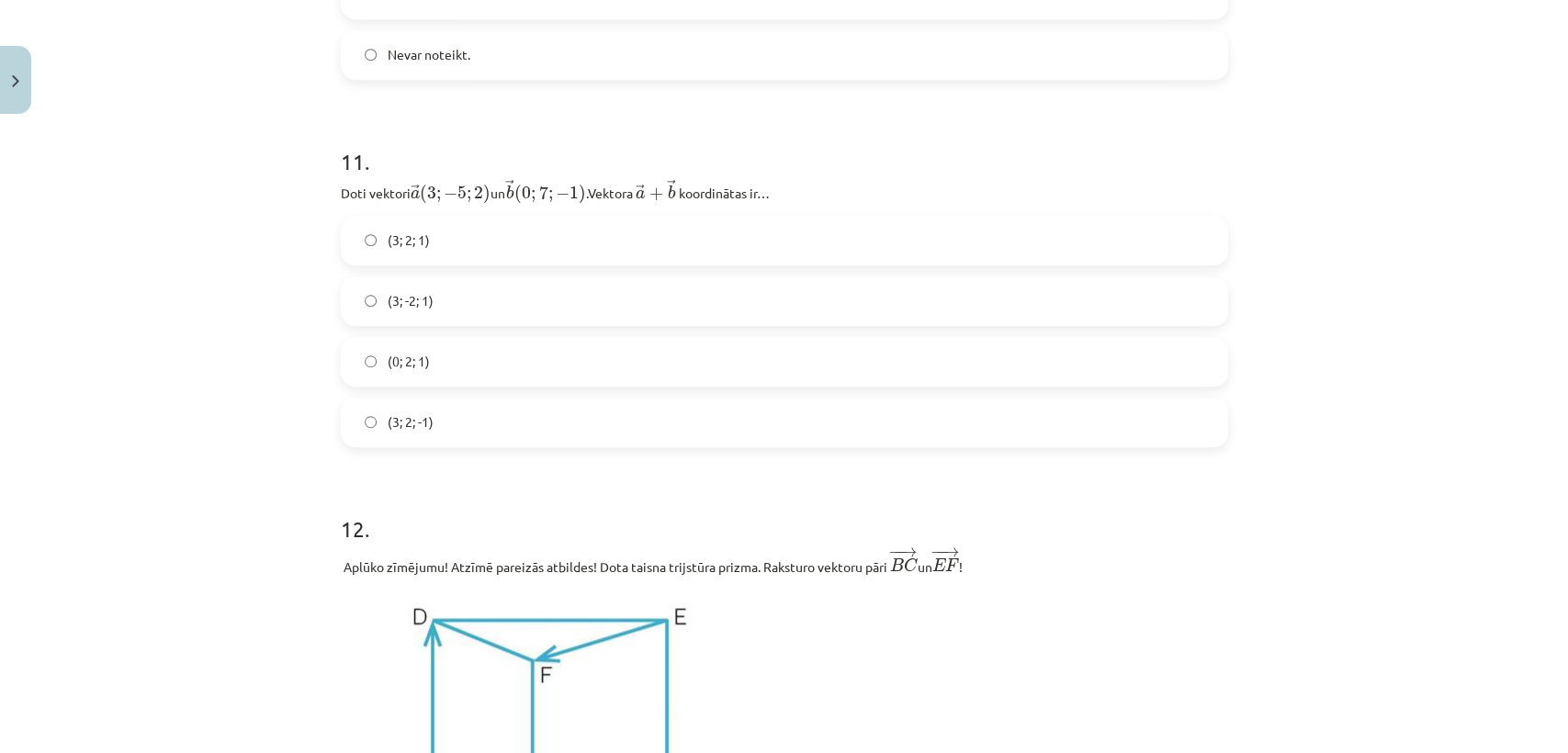
click at [463, 242] on label "(3; 2; 1)" at bounding box center [784, 241] width 884 height 46
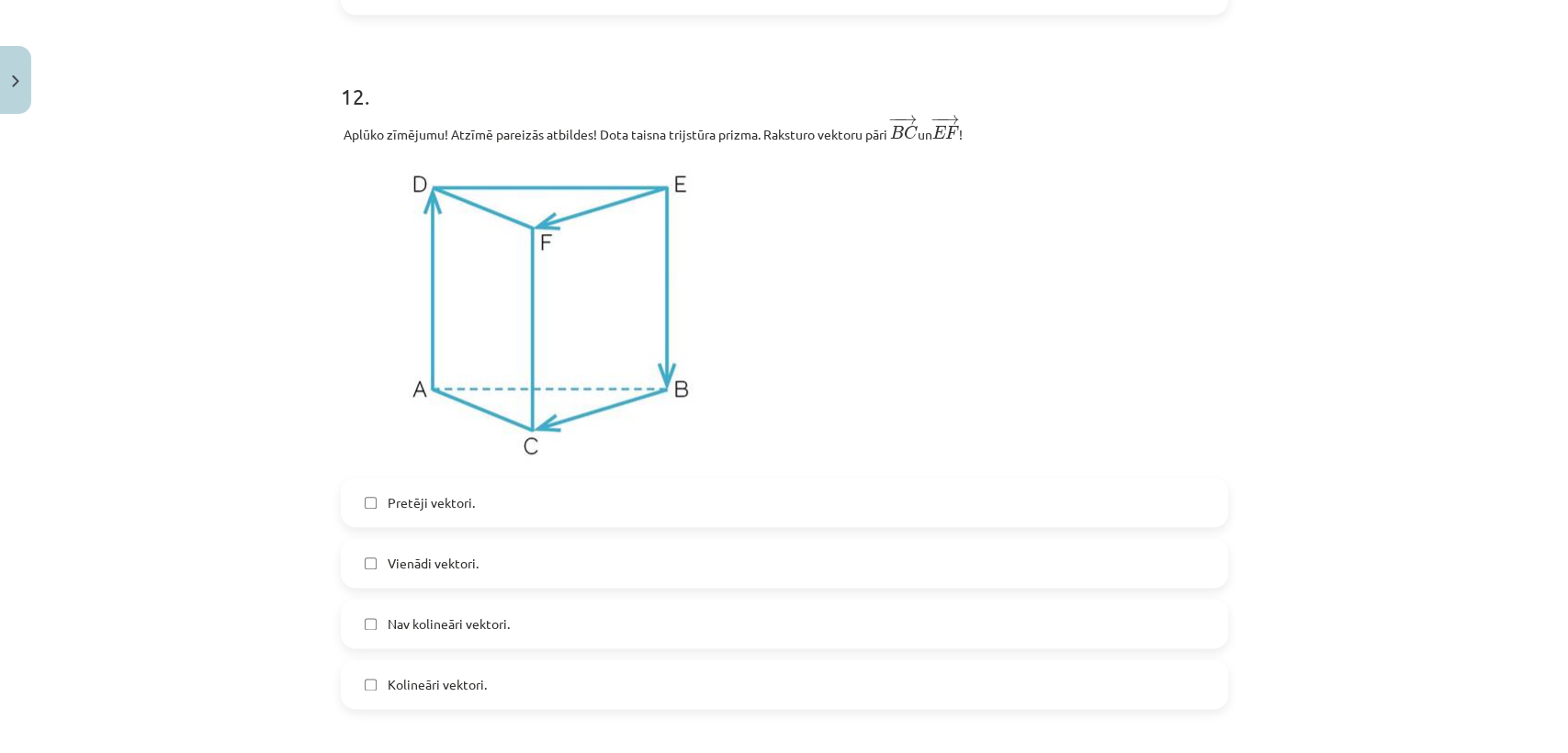
scroll to position [5924, 0]
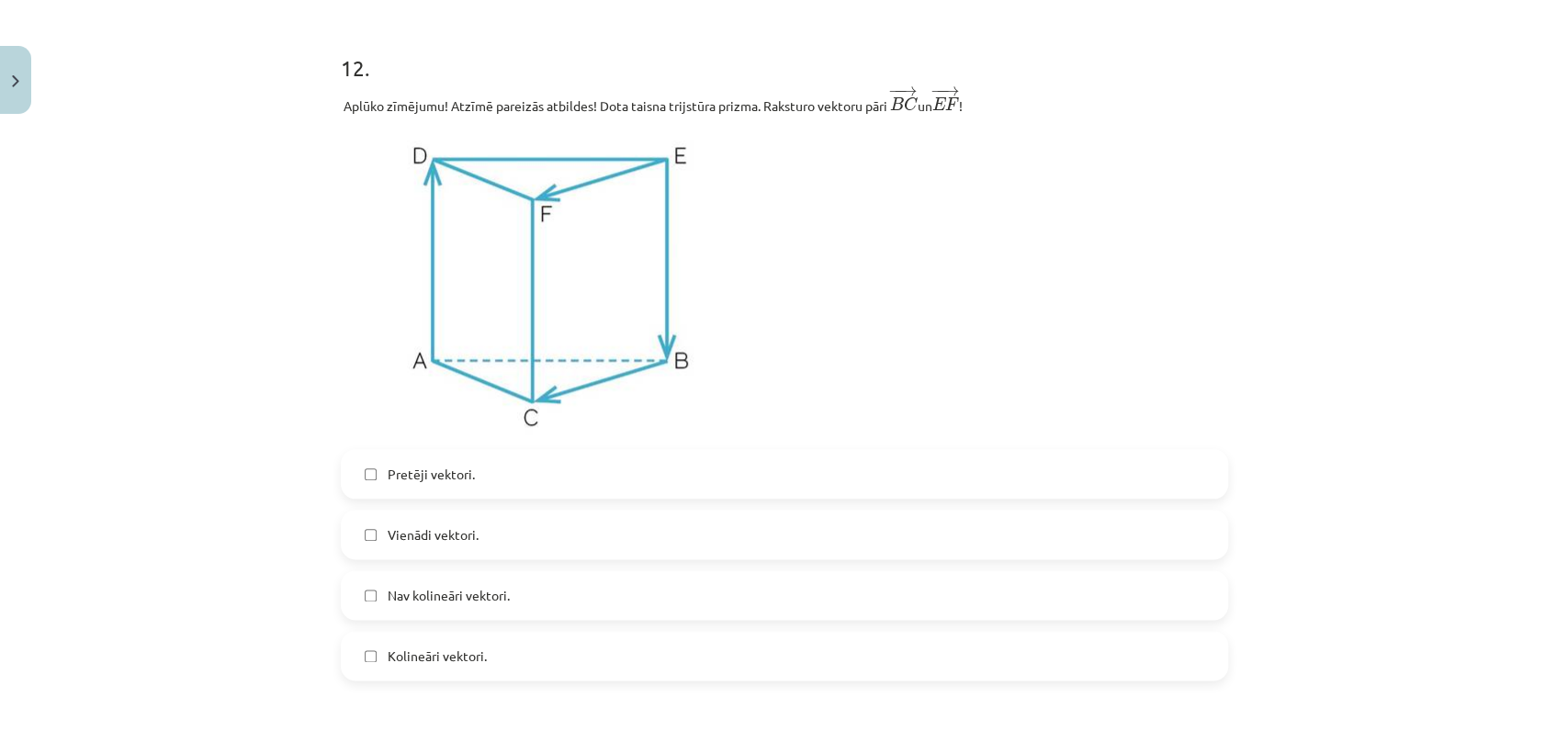
click at [610, 531] on label "Vienādi vektori." at bounding box center [784, 535] width 884 height 46
click at [521, 664] on label "Kolineāri vektori." at bounding box center [784, 656] width 884 height 46
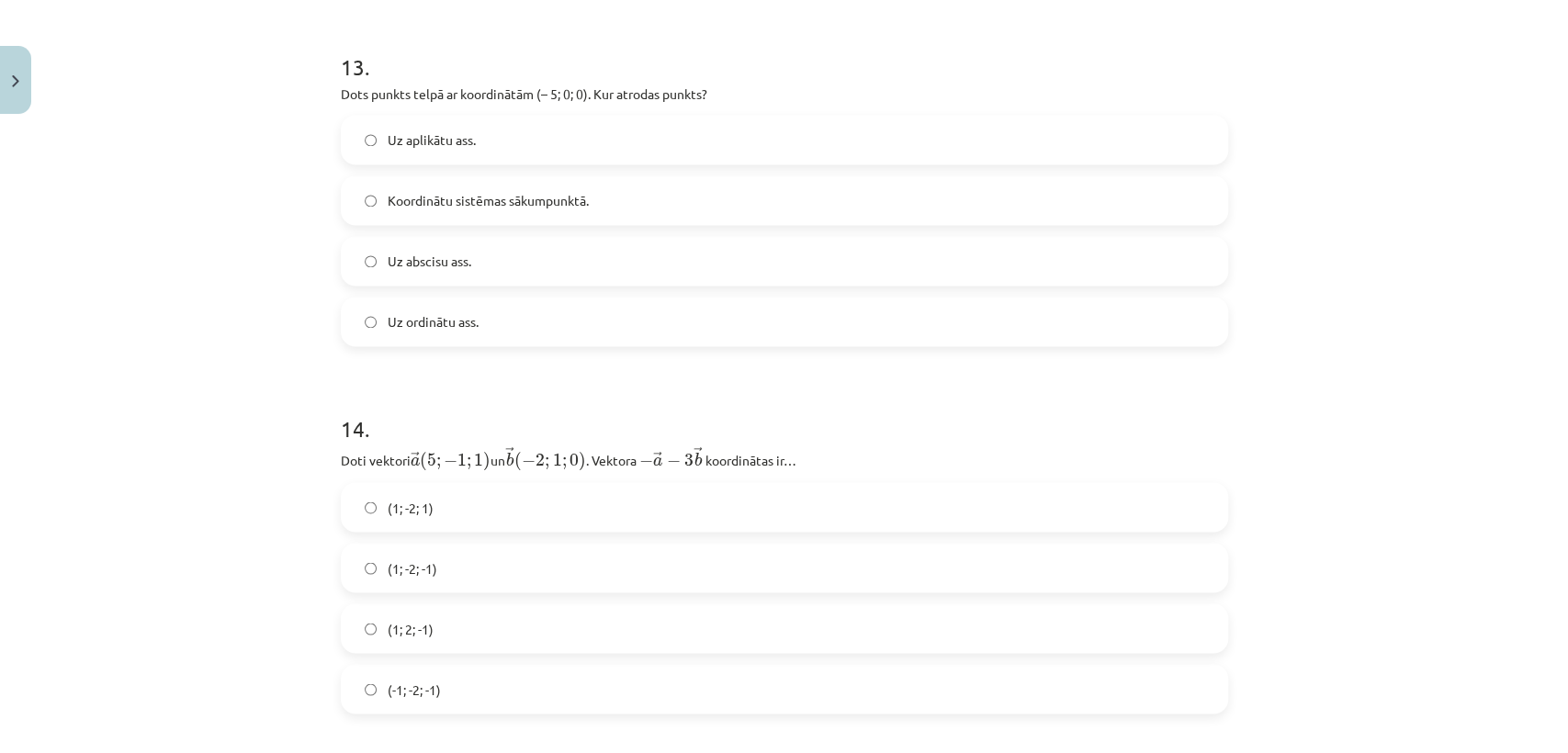
scroll to position [6667, 0]
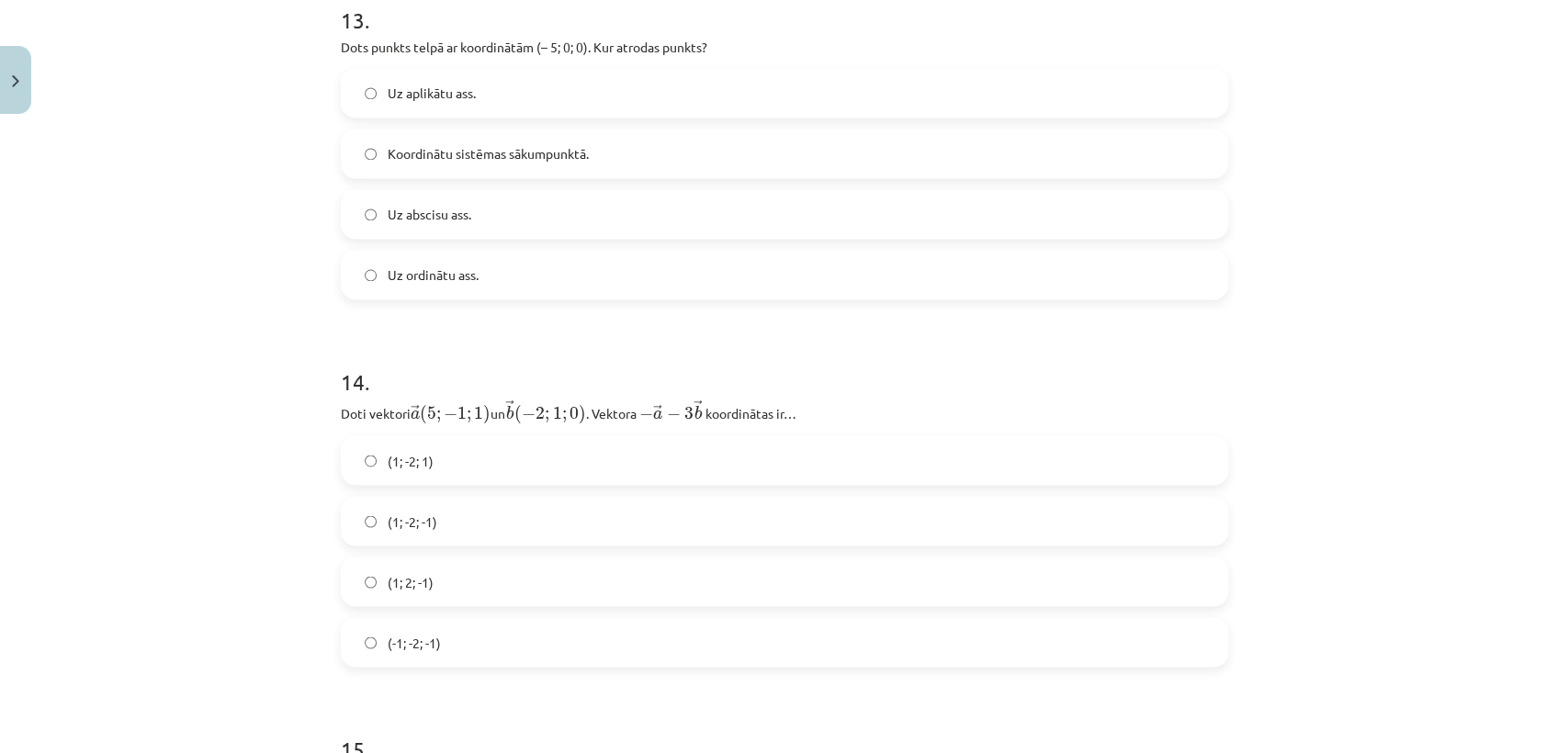
click at [518, 232] on label "Uz abscisu ass." at bounding box center [784, 213] width 884 height 46
click at [410, 583] on span "(1; 2; -1)" at bounding box center [410, 582] width 46 height 20
click at [491, 513] on label "(1; -2; -1)" at bounding box center [784, 521] width 884 height 46
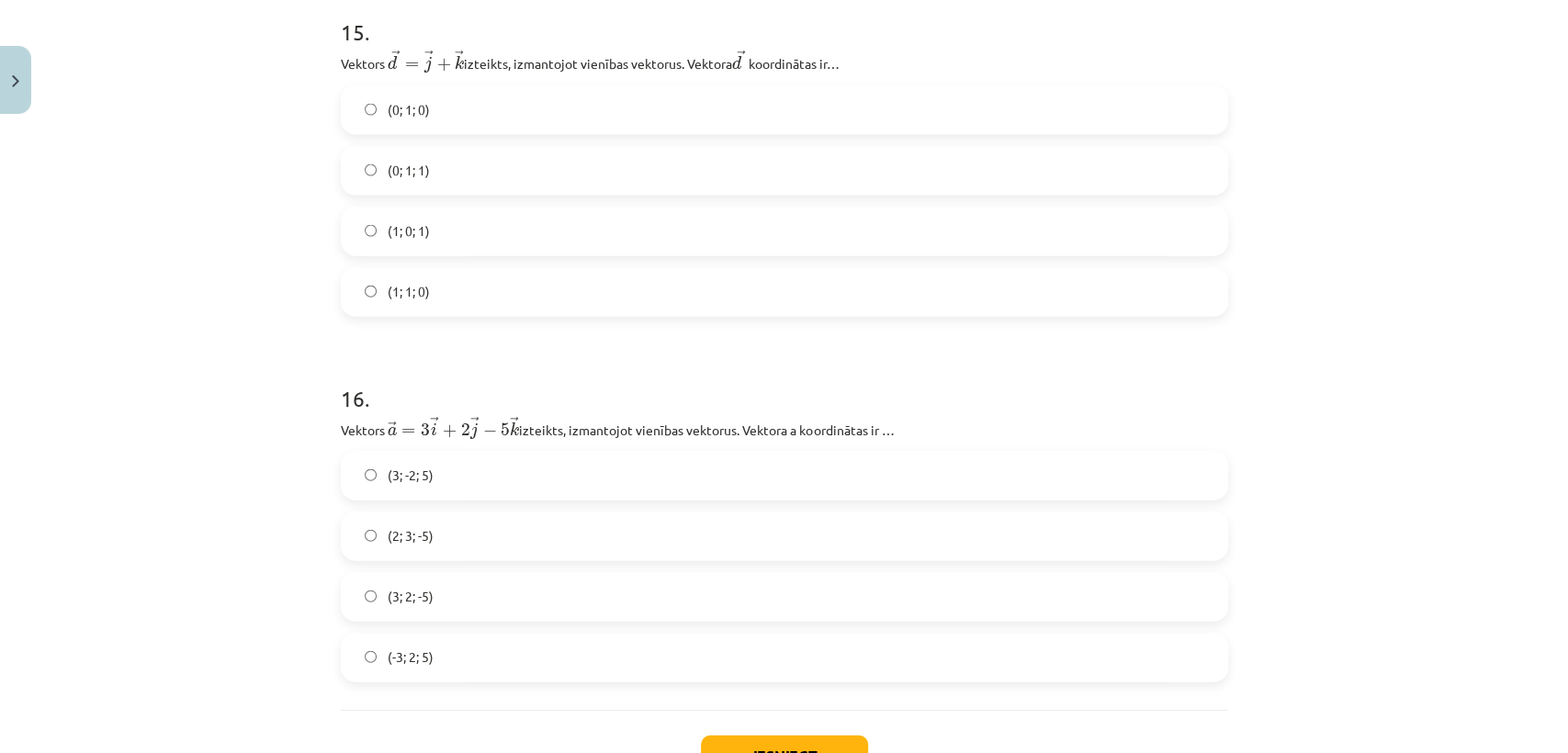
scroll to position [7401, 0]
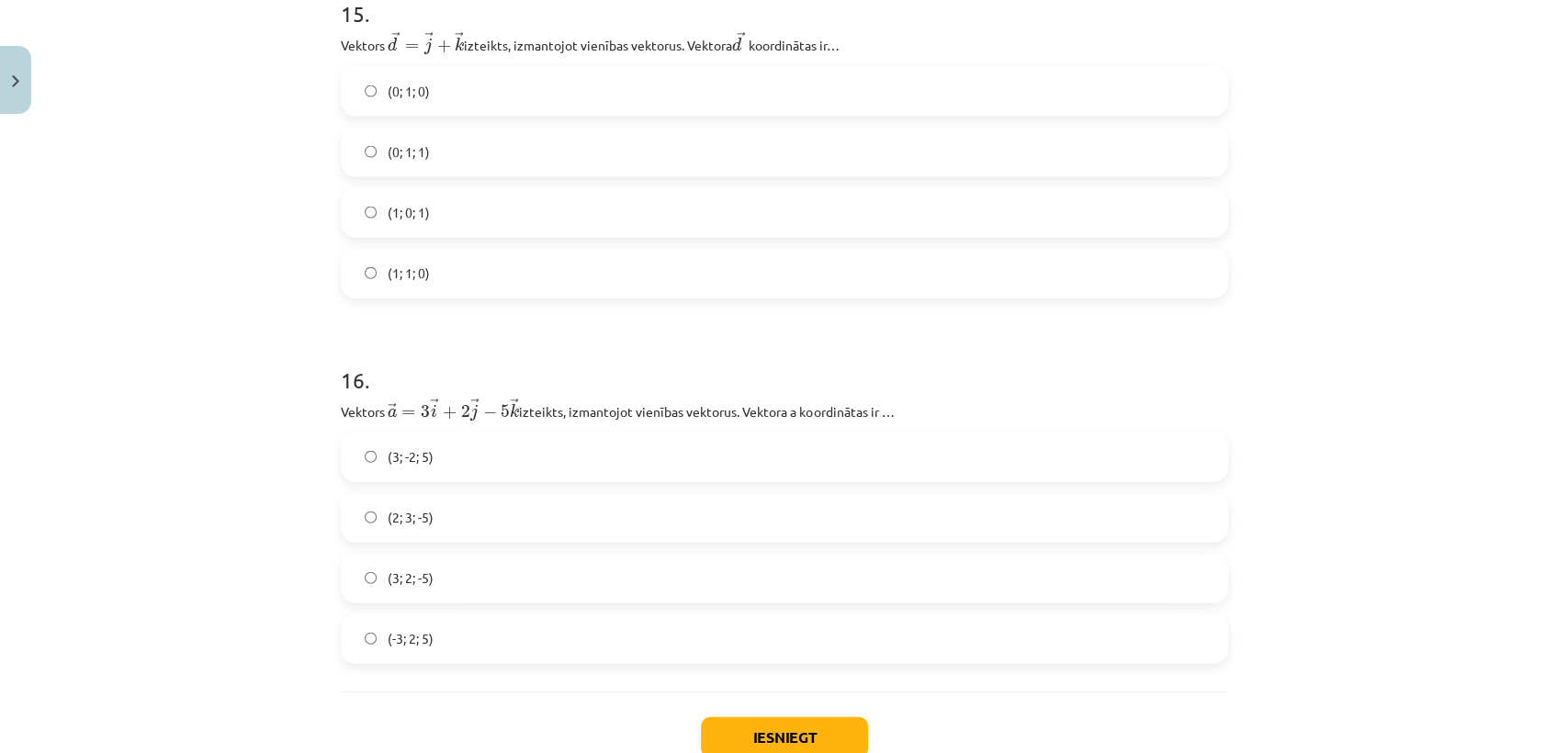
click at [552, 164] on label "(0; 1; 1)" at bounding box center [784, 152] width 884 height 46
click at [469, 589] on label "(3; 2; -5)" at bounding box center [784, 578] width 884 height 46
click at [771, 732] on button "Iesniegt" at bounding box center [784, 737] width 167 height 40
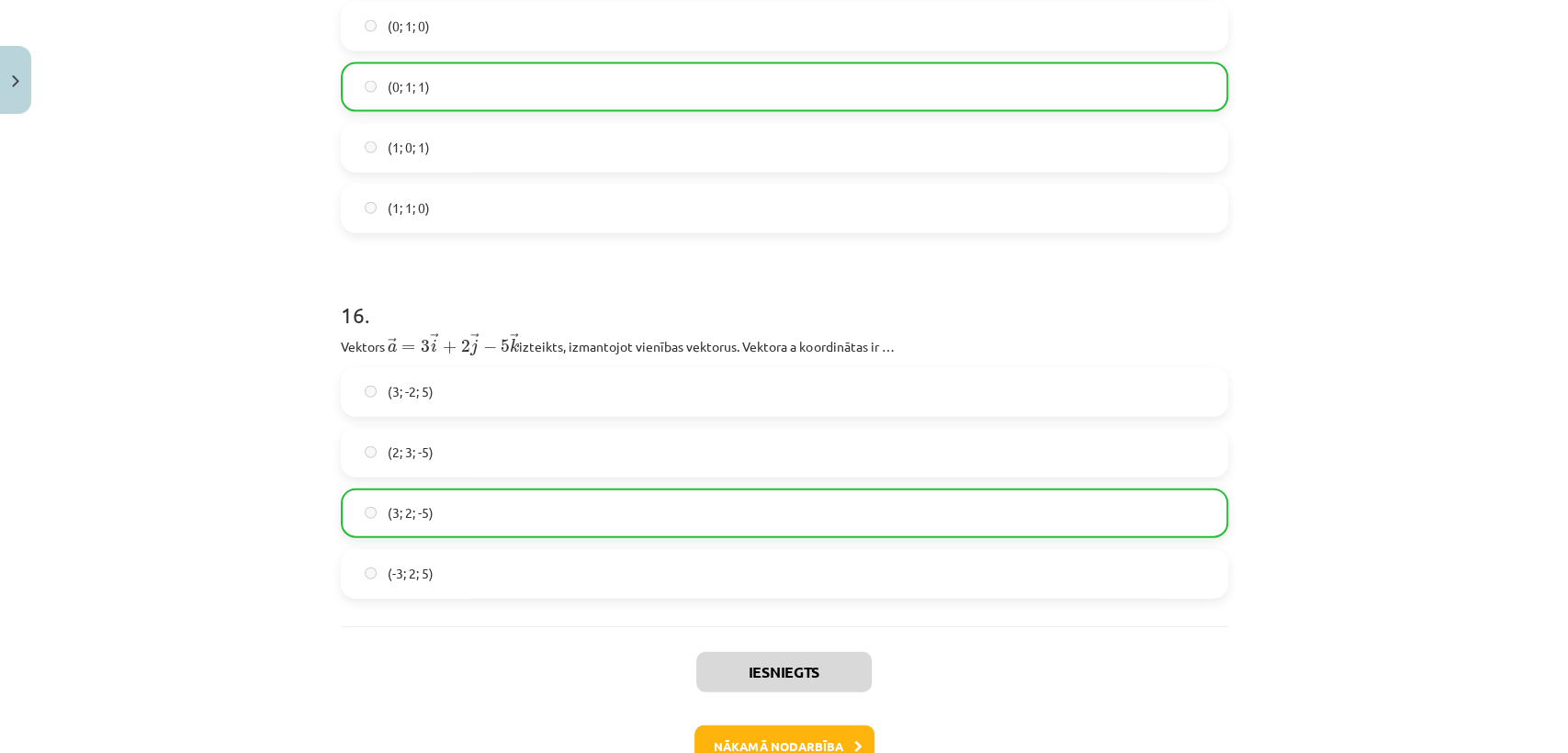
scroll to position [7587, 0]
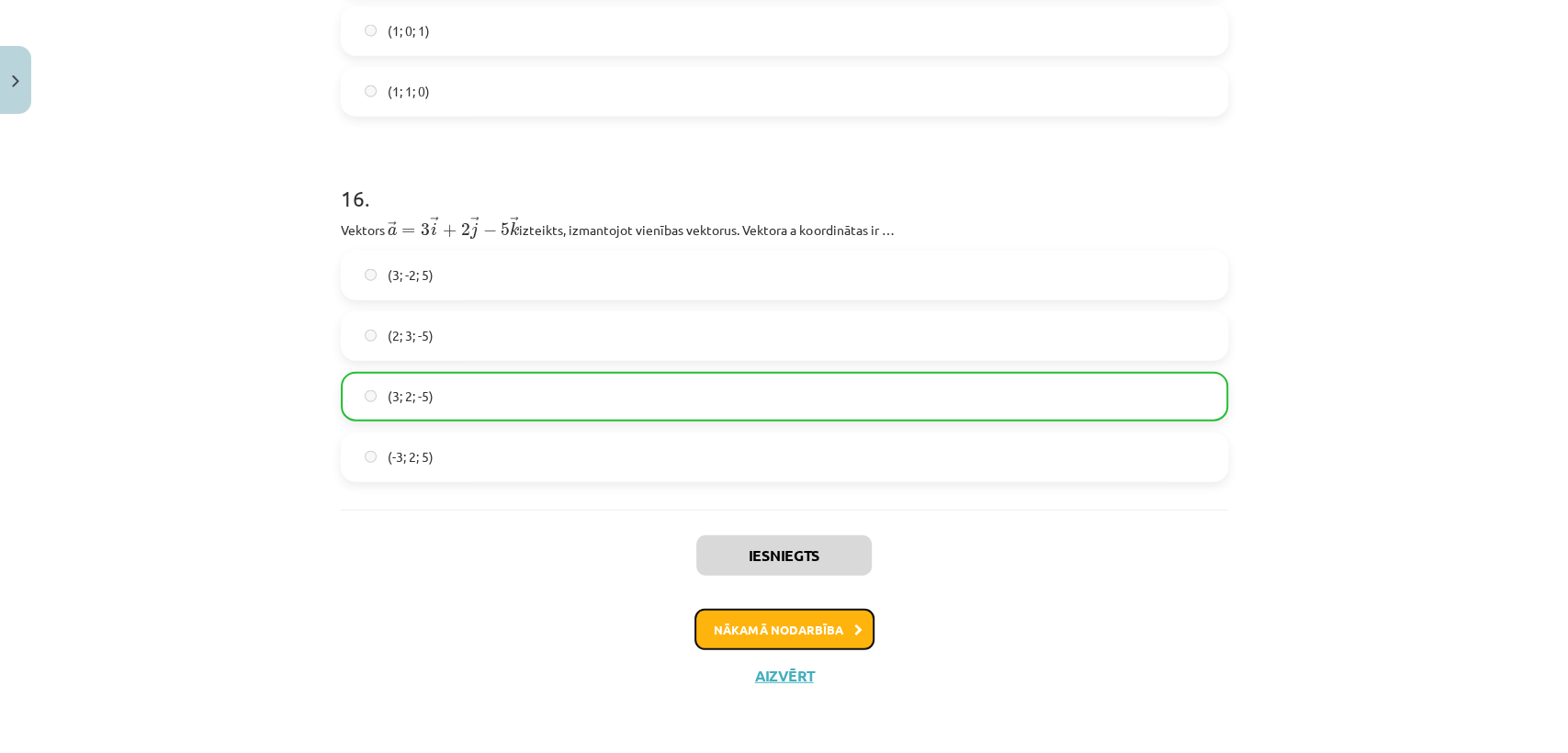
click at [819, 634] on button "Nākamā nodarbība" at bounding box center [784, 630] width 180 height 42
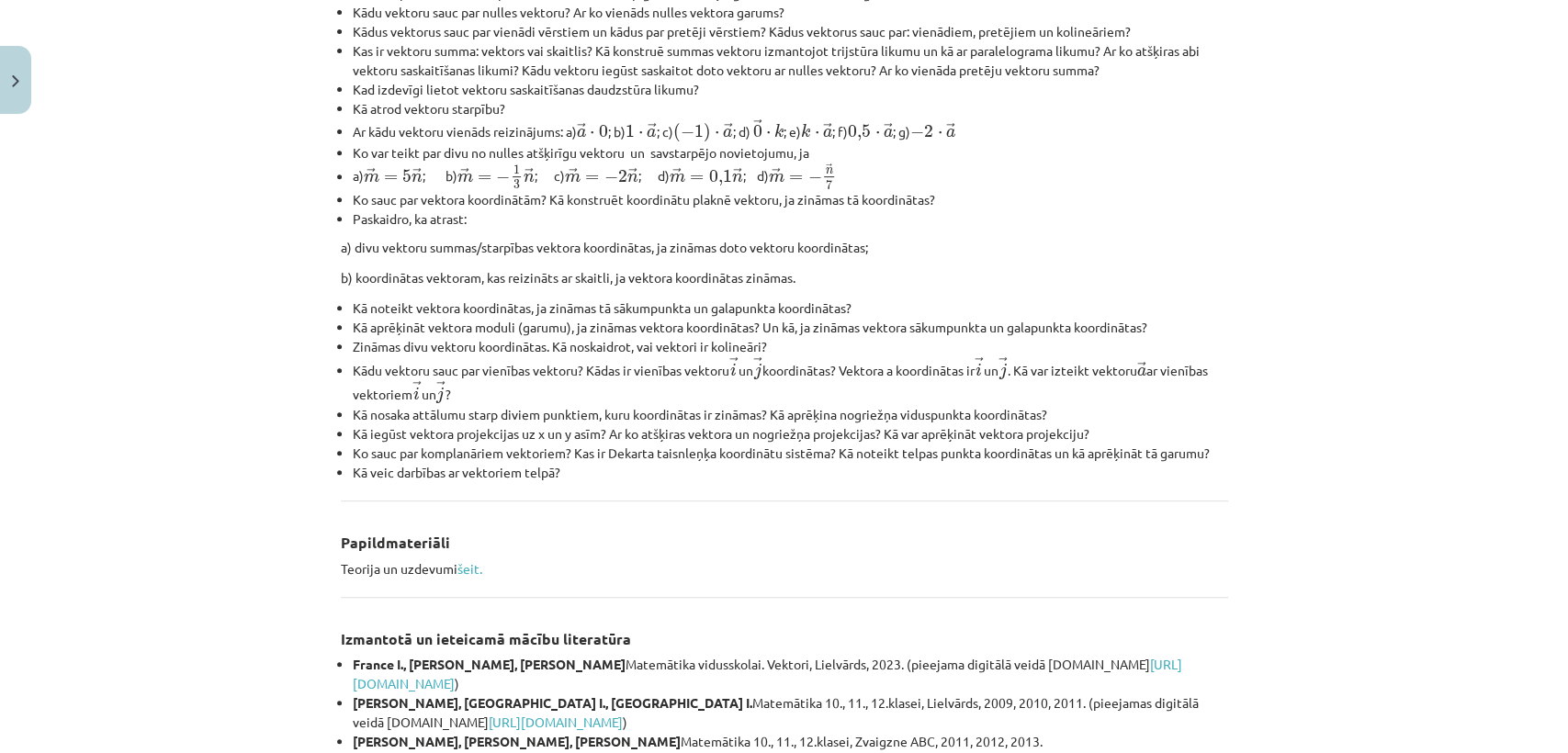
scroll to position [464, 0]
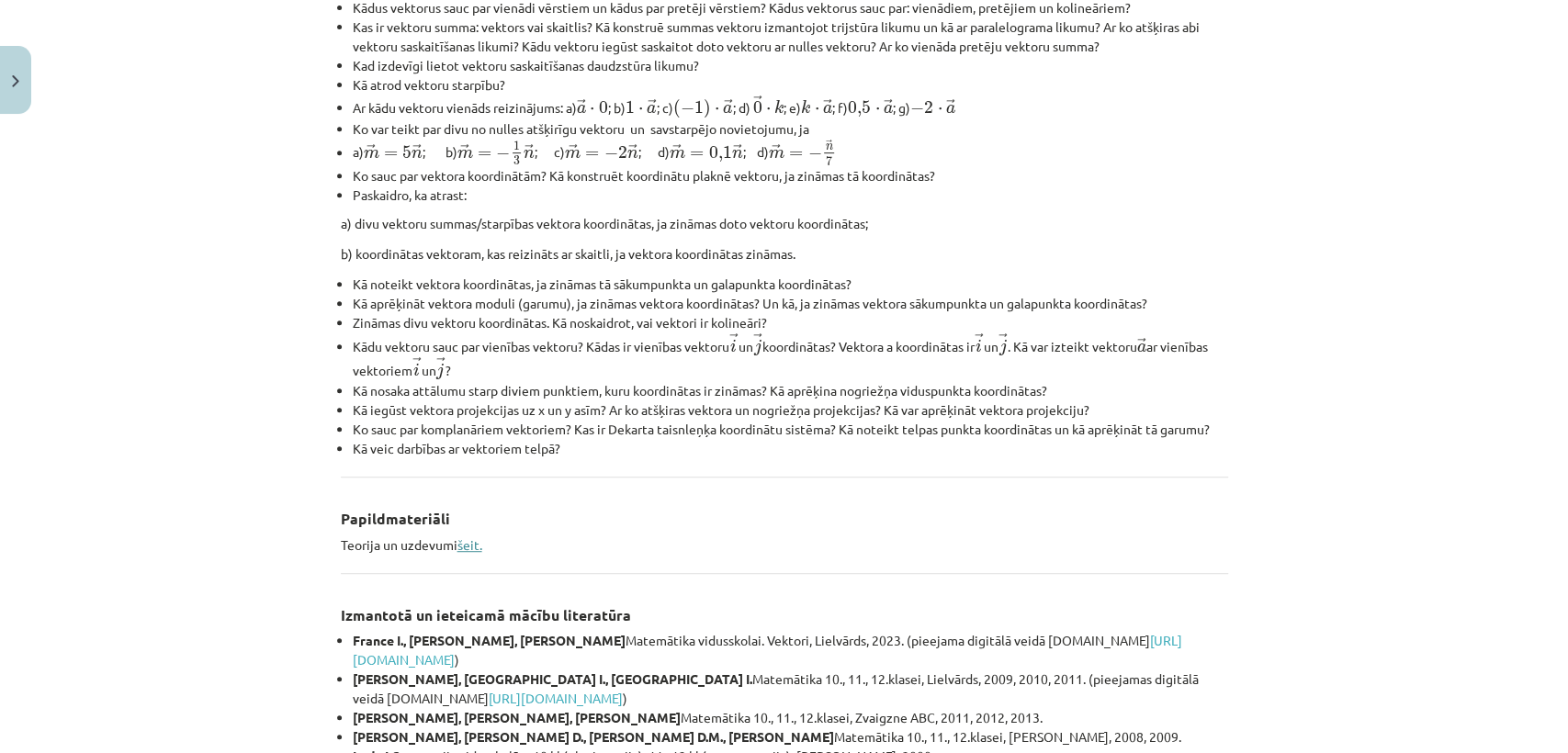
click at [463, 543] on link "šeit." at bounding box center [469, 545] width 25 height 17
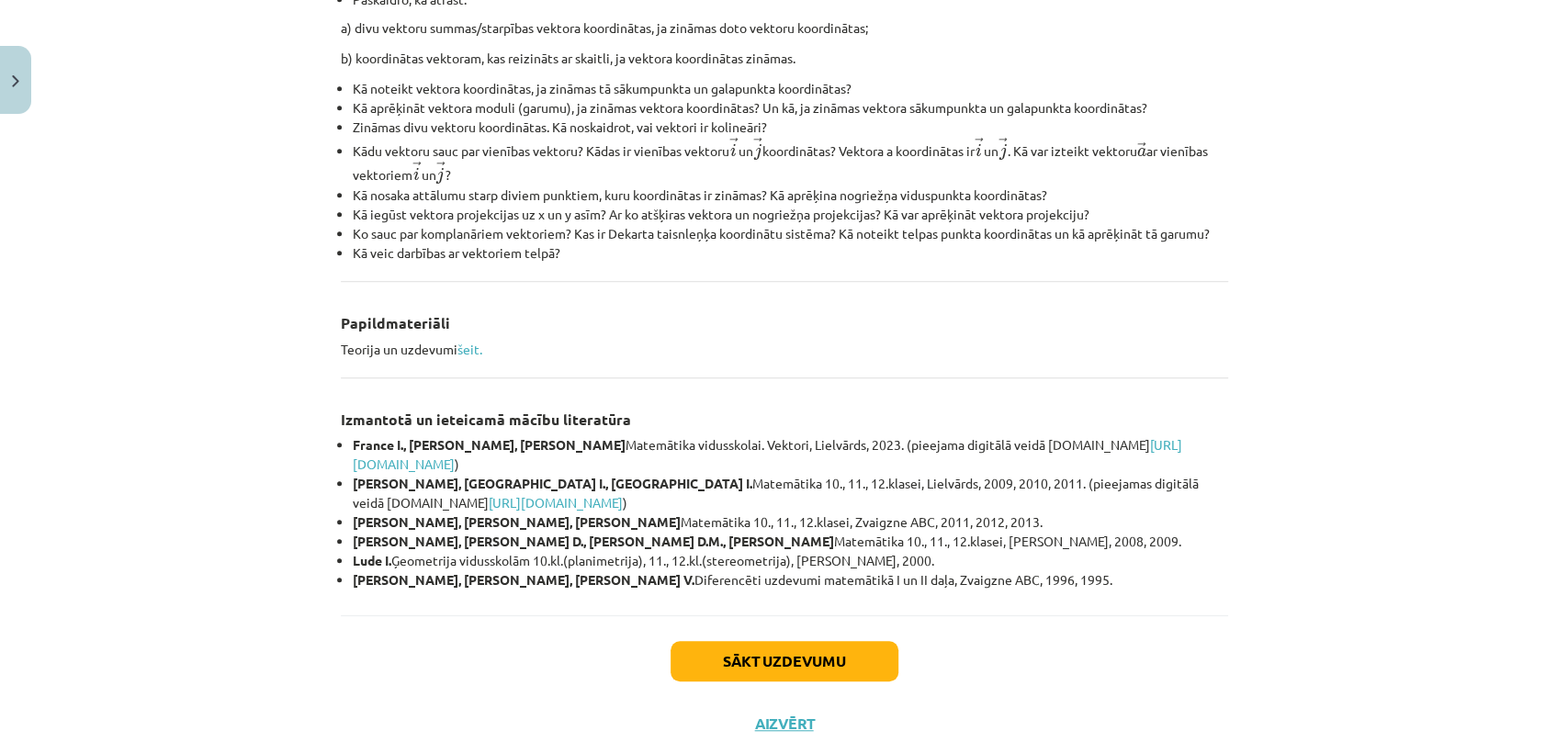
scroll to position [668, 0]
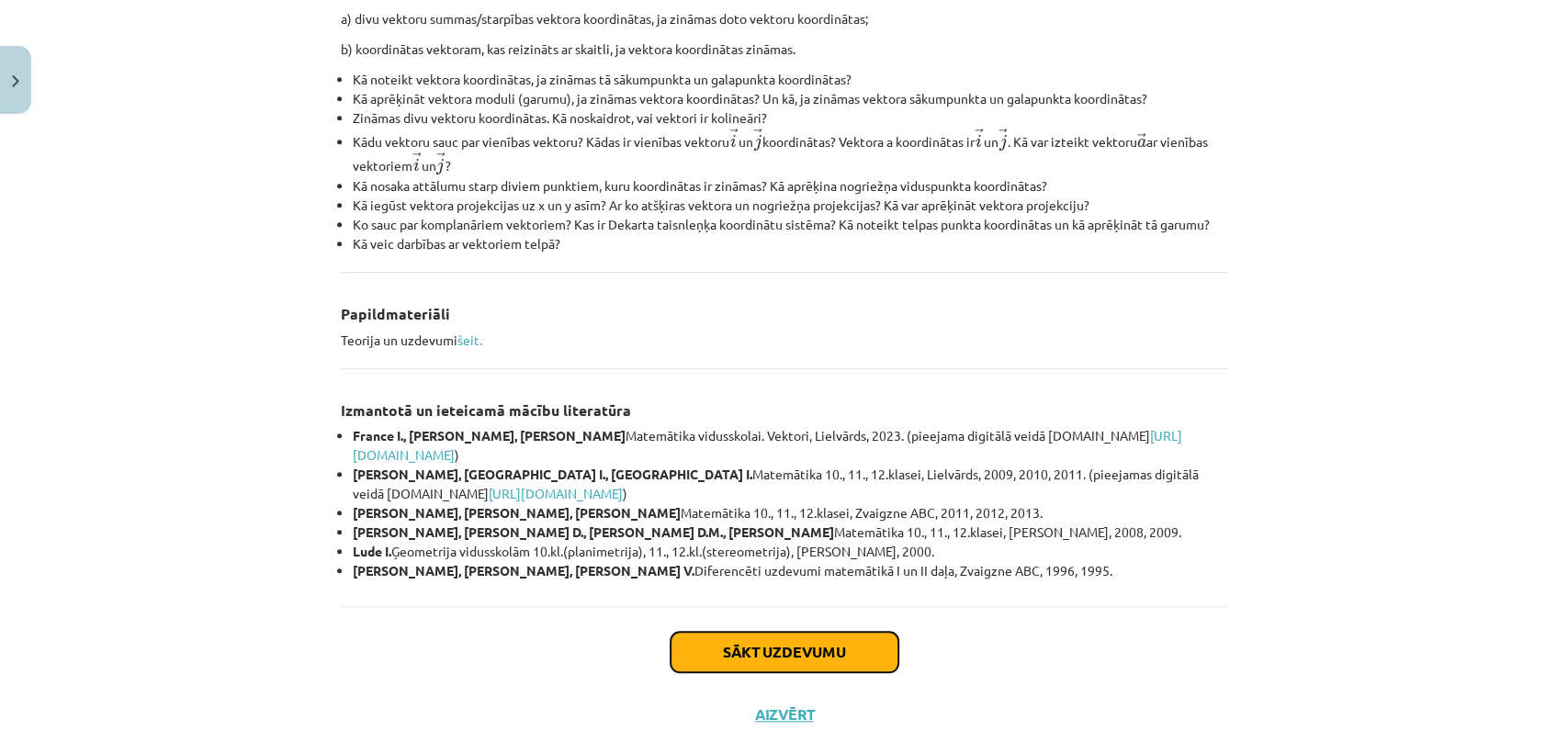
click at [843, 657] on button "Sākt uzdevumu" at bounding box center [784, 652] width 228 height 40
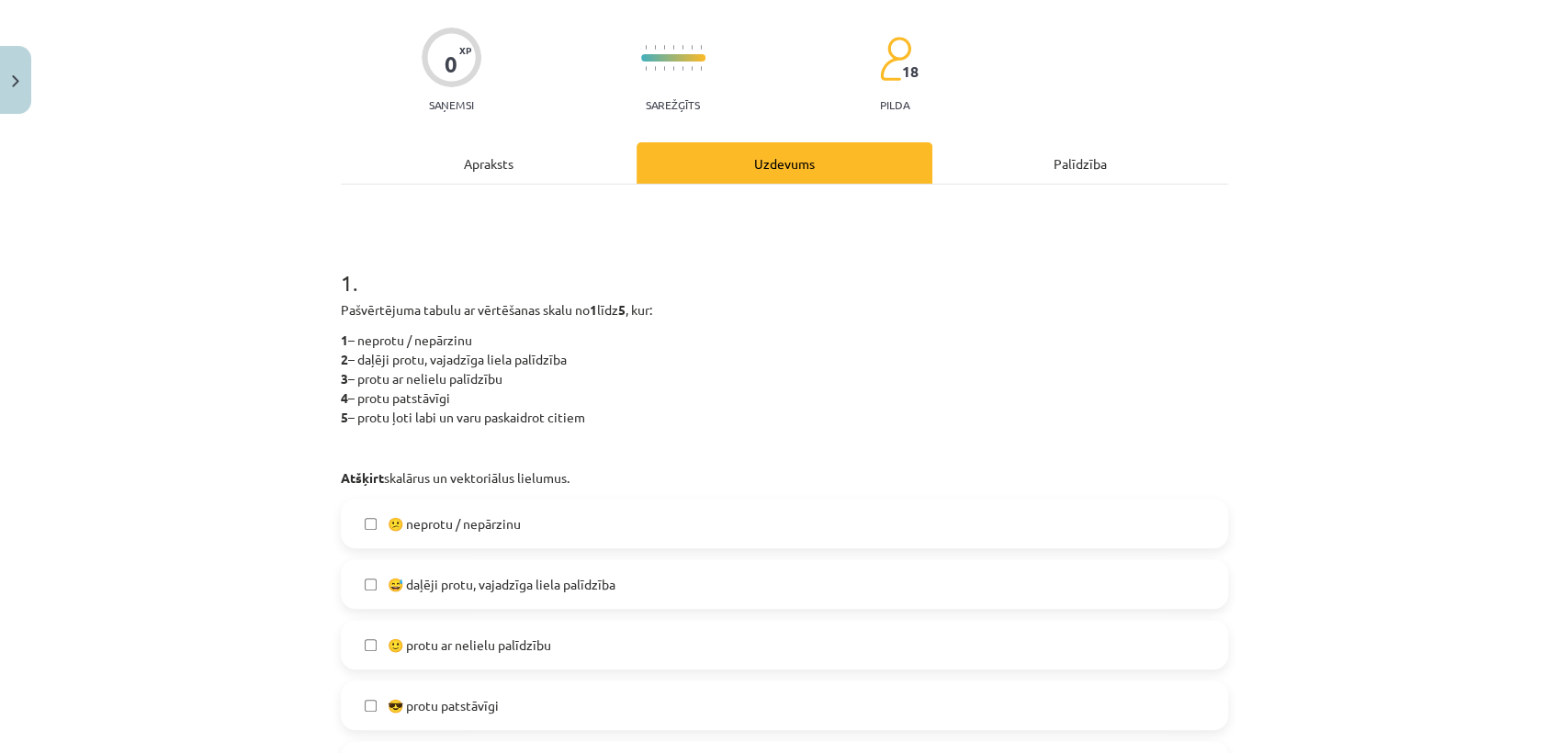
scroll to position [45, 0]
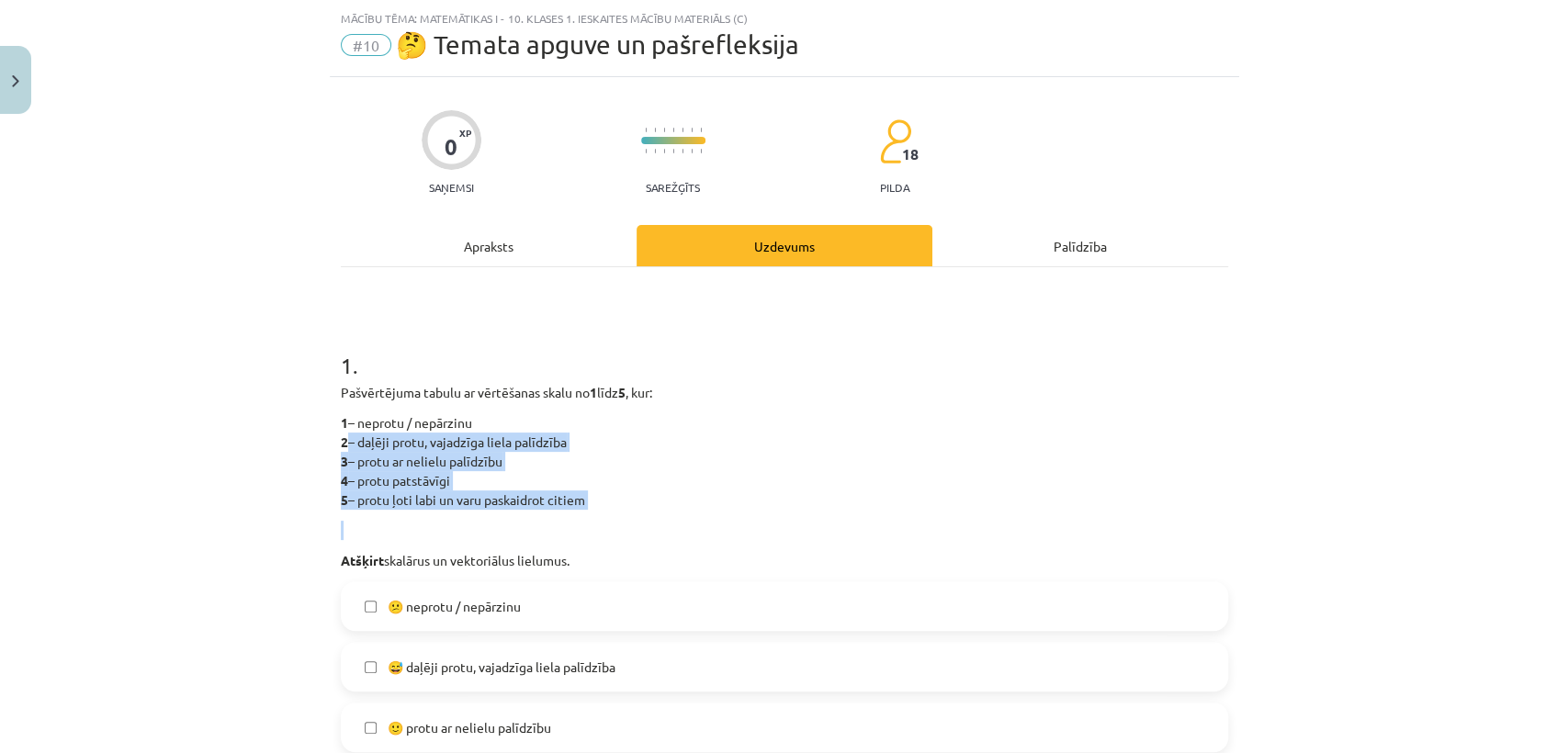
drag, startPoint x: 1291, startPoint y: 446, endPoint x: 1291, endPoint y: 524, distance: 78.0
click at [1291, 524] on div "Mācību tēma: Matemātikas i - 10. klases 1. ieskaites mācību materiāls (c) #10 🤔…" at bounding box center [784, 376] width 1568 height 753
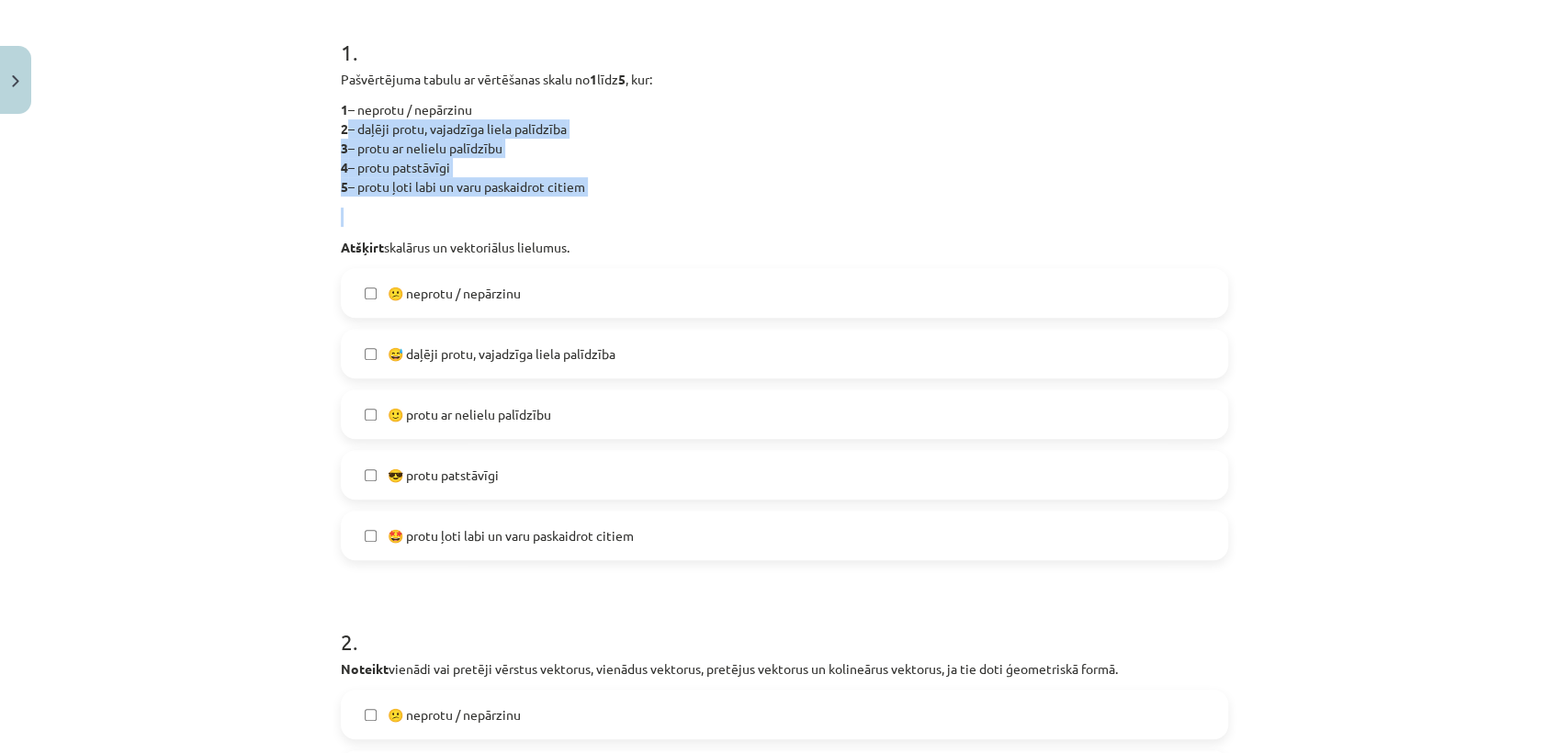
scroll to position [419, 0]
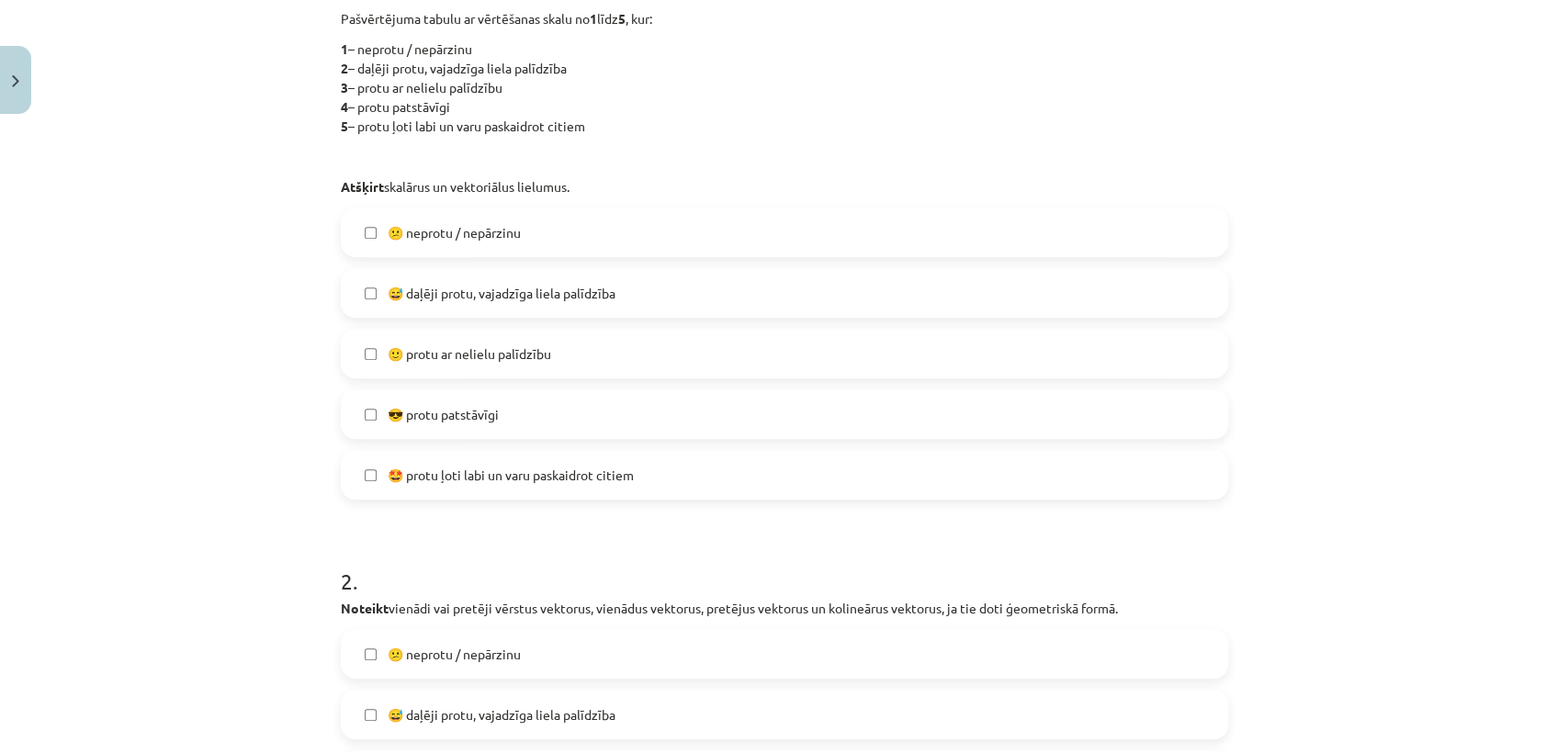
click at [1484, 238] on div "Mācību tēma: Matemātikas i - 10. klases 1. ieskaites mācību materiāls (c) #10 🤔…" at bounding box center [784, 376] width 1568 height 753
click at [699, 306] on label "😅 daļēji protu, vajadzīga liela palīdzība" at bounding box center [784, 293] width 884 height 46
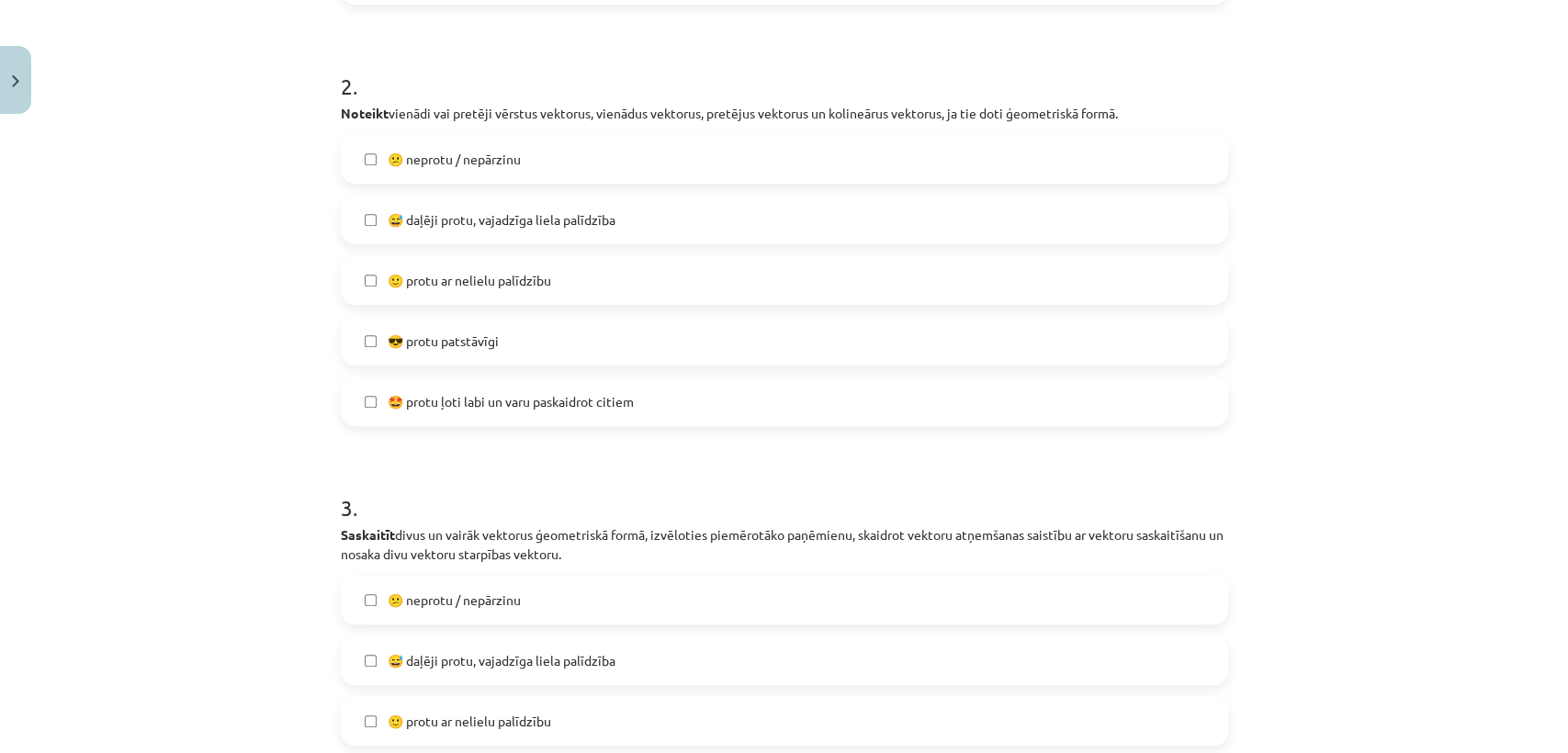
scroll to position [919, 0]
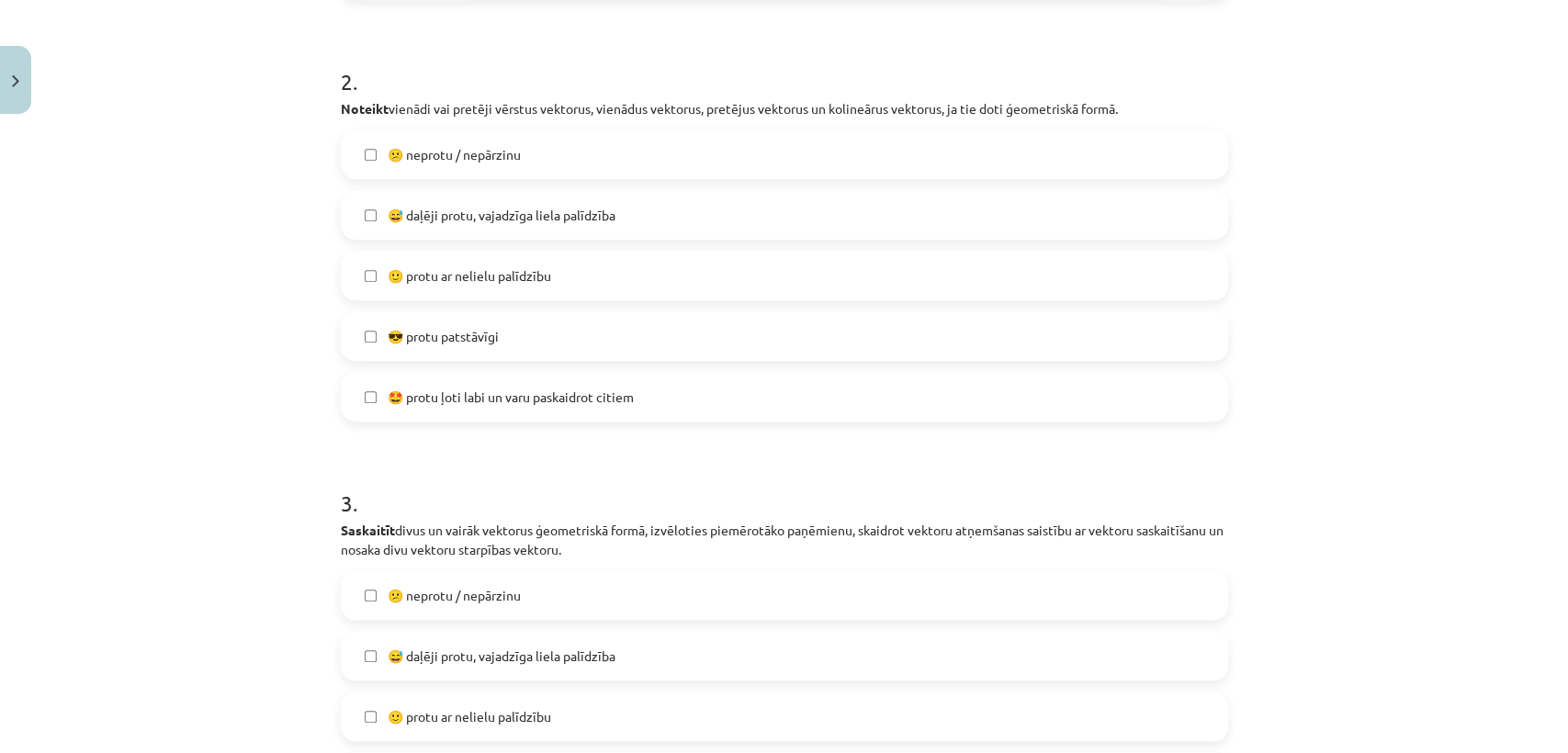
click at [935, 228] on label "😅 daļēji protu, vajadzīga liela palīdzība" at bounding box center [784, 214] width 884 height 46
click at [731, 716] on label "🙂 protu ar nelielu palīdzību" at bounding box center [784, 717] width 884 height 46
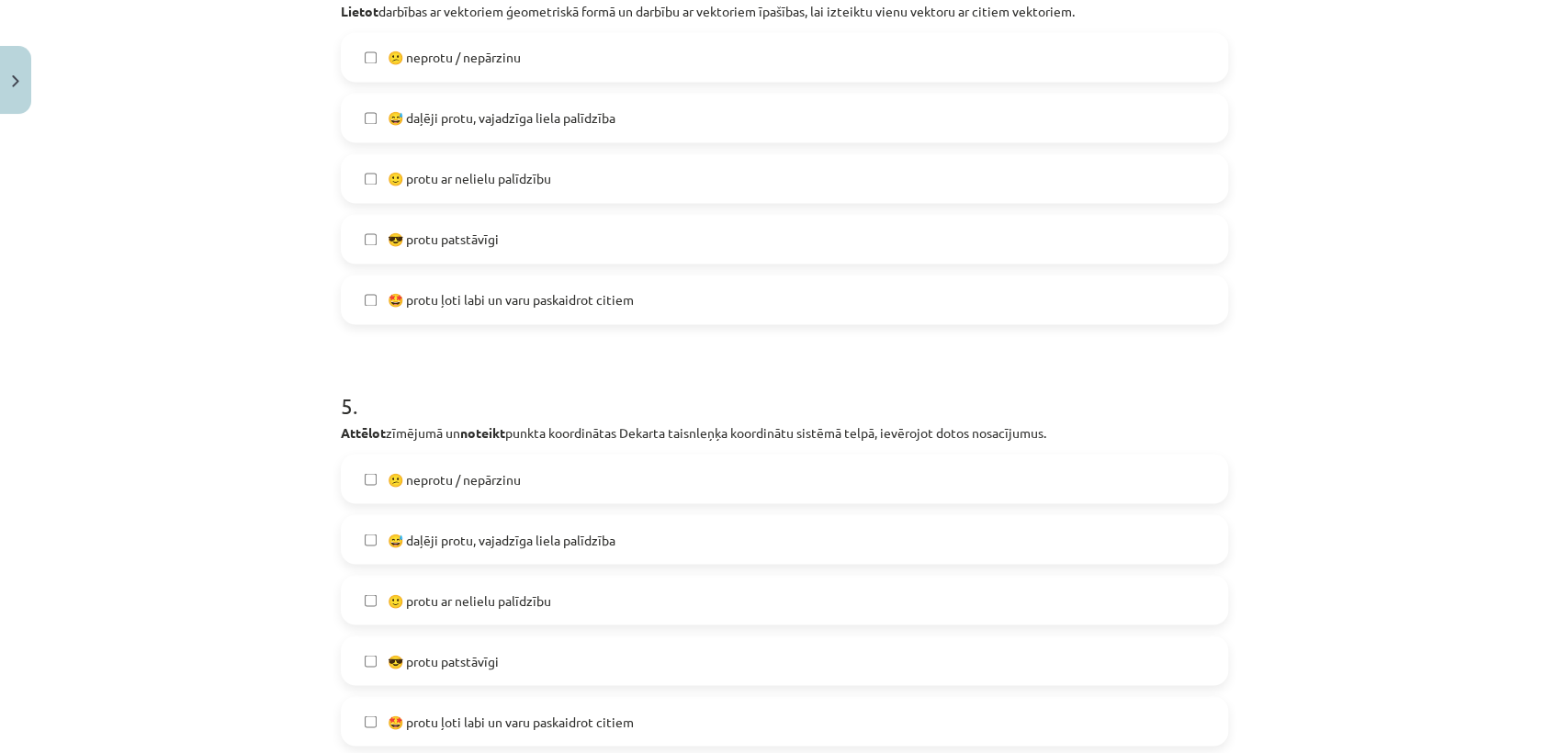
scroll to position [1875, 0]
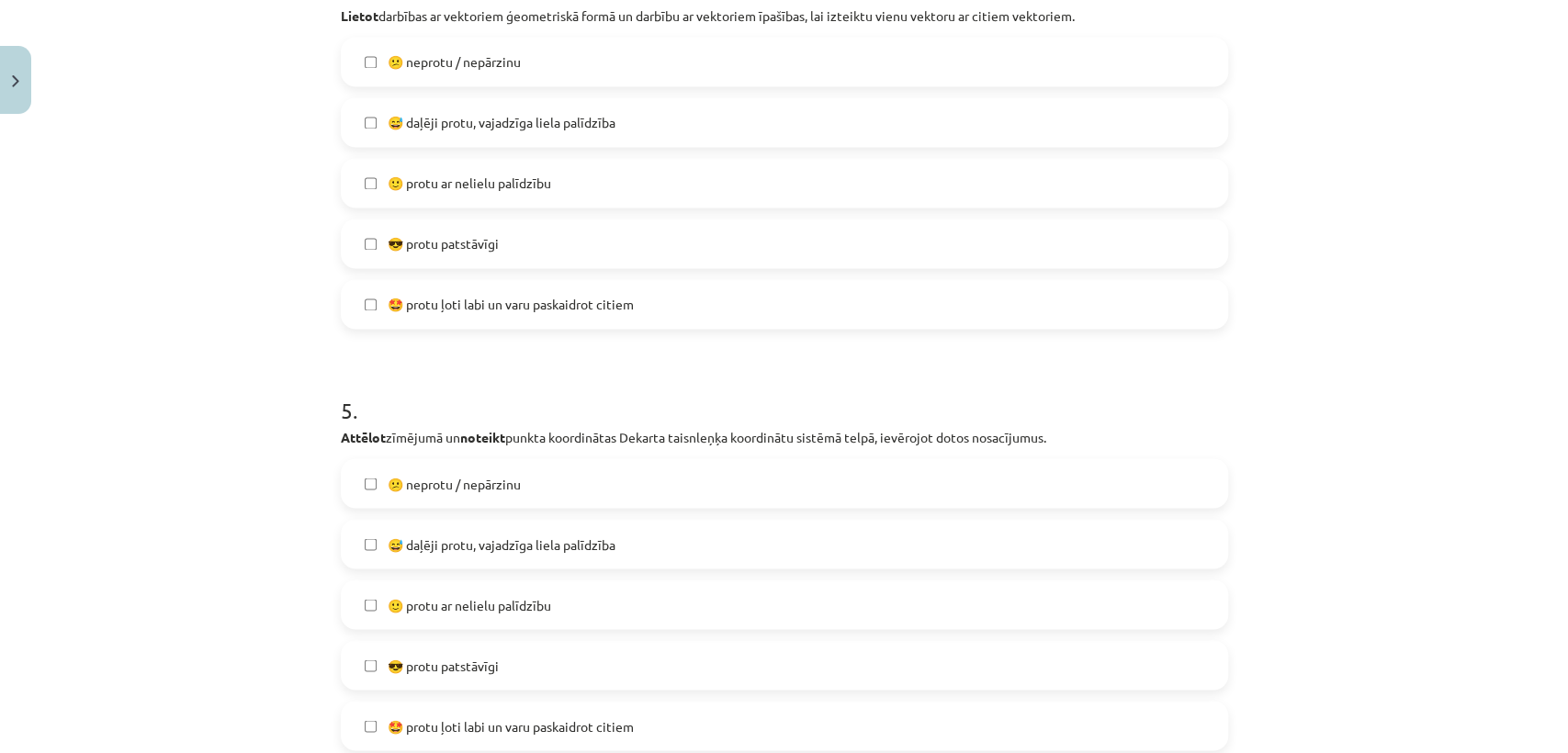
click at [799, 115] on label "😅 daļēji protu, vajadzīga liela palīdzība" at bounding box center [784, 122] width 884 height 46
click at [491, 618] on label "🙂 protu ar nelielu palīdzību" at bounding box center [784, 605] width 884 height 46
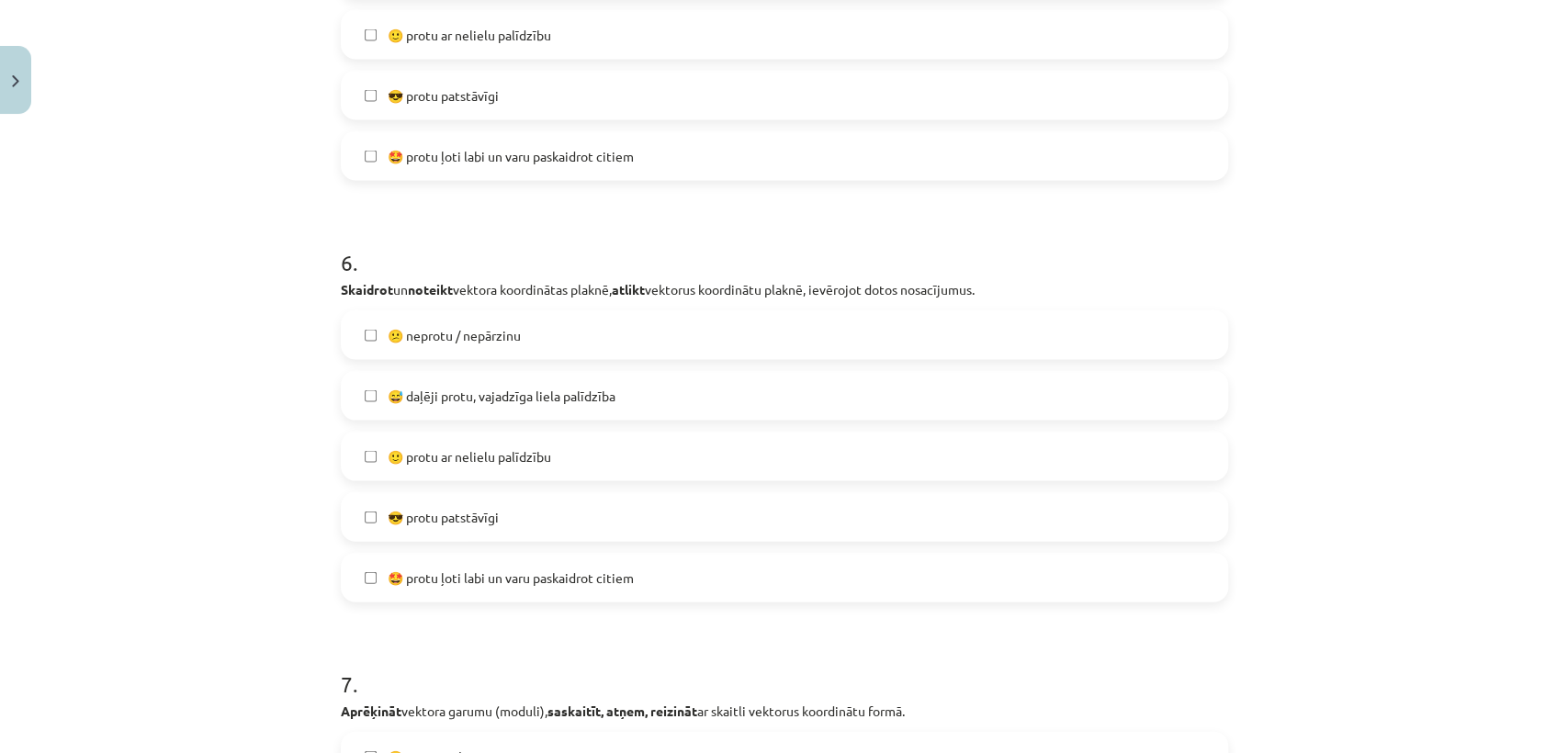
scroll to position [2449, 0]
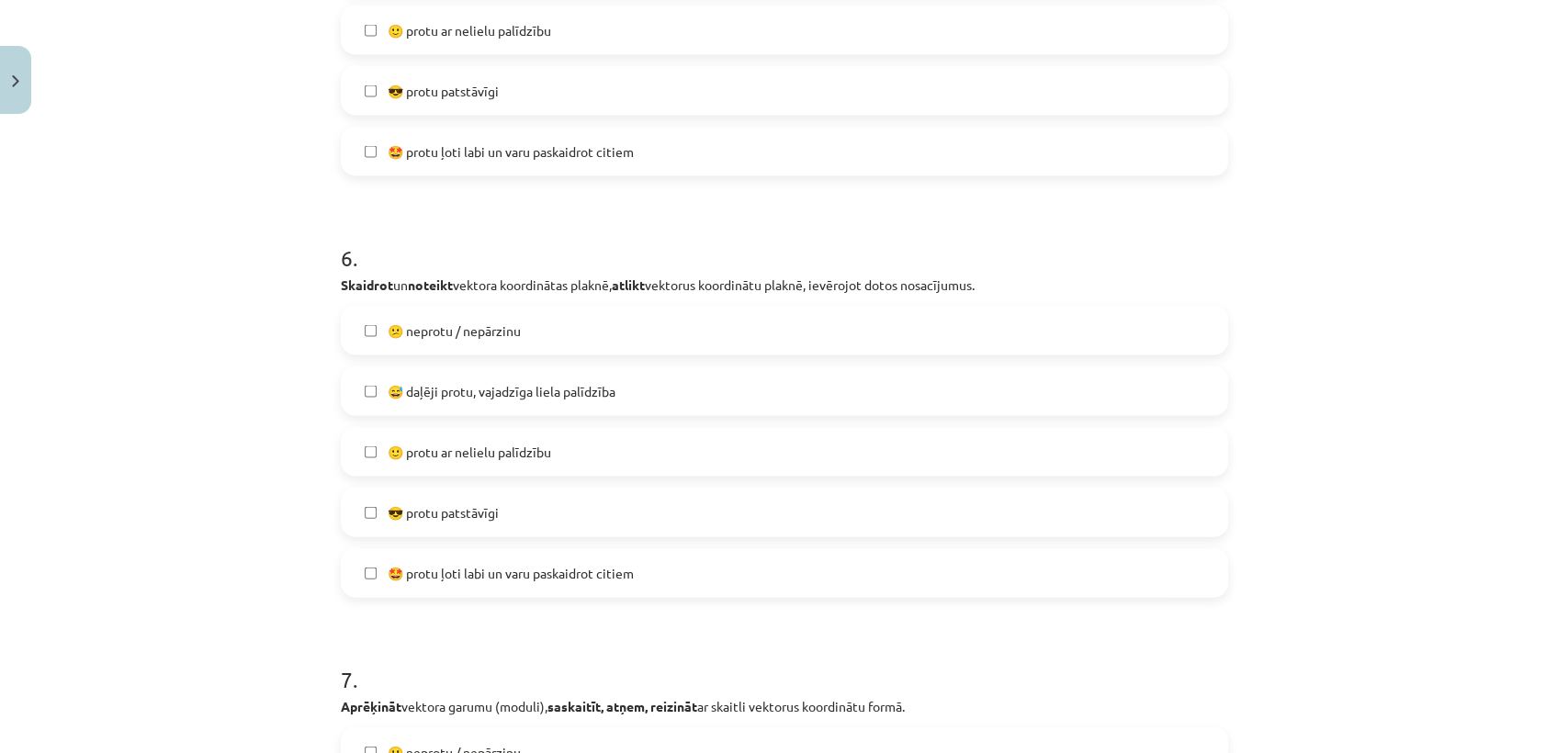
click at [598, 464] on label "🙂 protu ar nelielu palīdzību" at bounding box center [784, 451] width 884 height 46
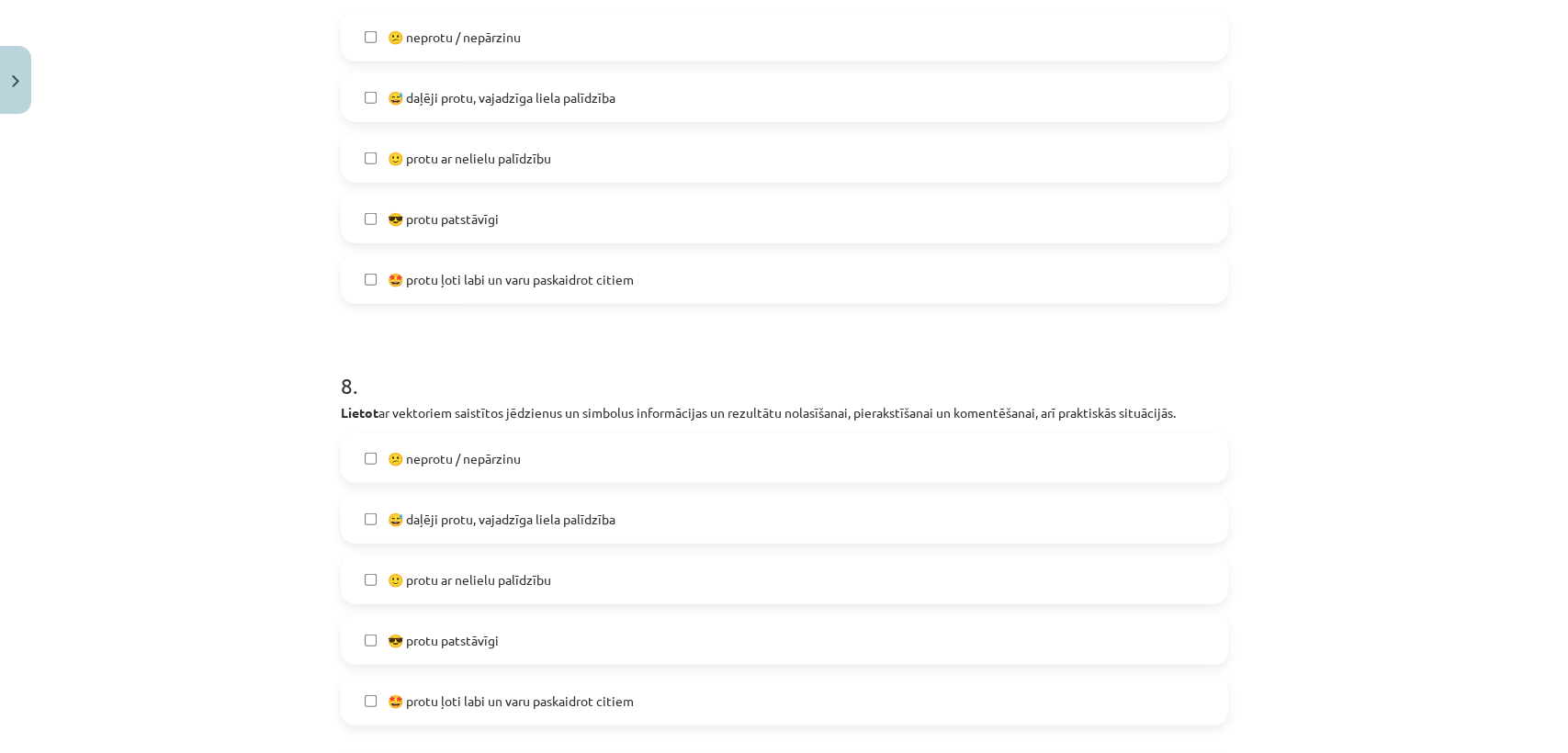
scroll to position [3174, 0]
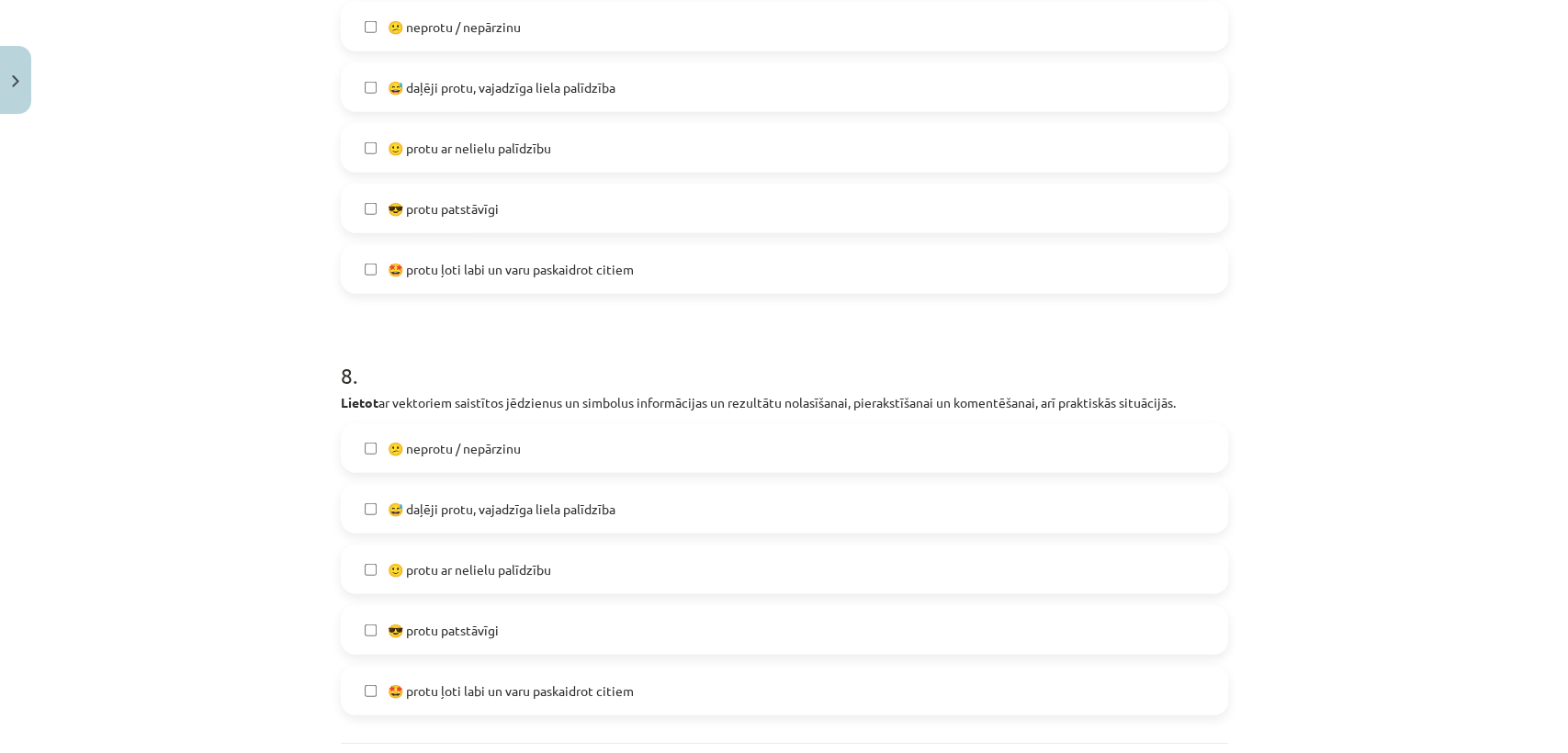
click at [715, 588] on label "🙂 protu ar nelielu palīdzību" at bounding box center [784, 569] width 884 height 46
click at [657, 88] on label "😅 daļēji protu, vajadzīga liela palīdzība" at bounding box center [784, 87] width 884 height 46
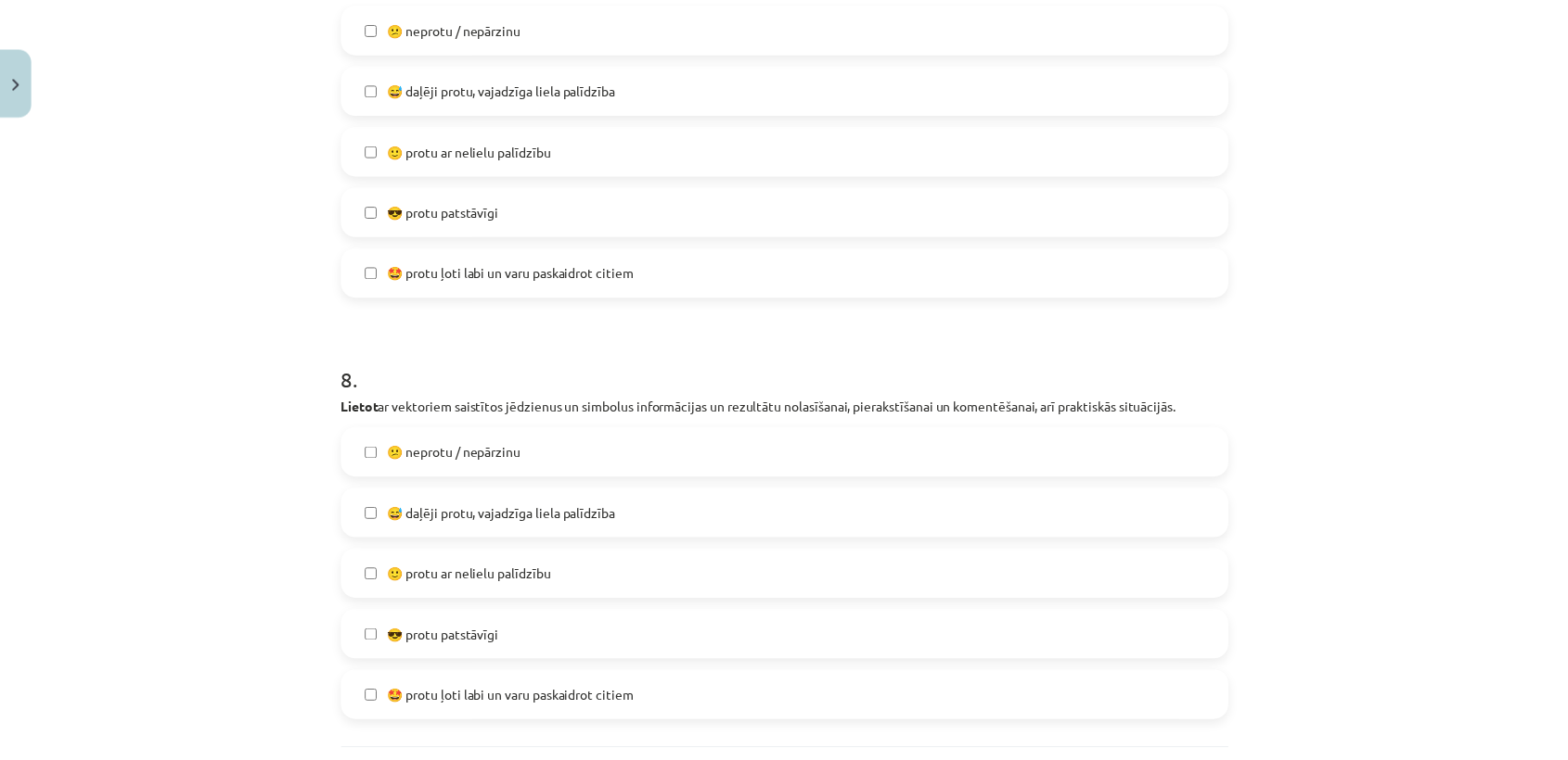
scroll to position [3381, 0]
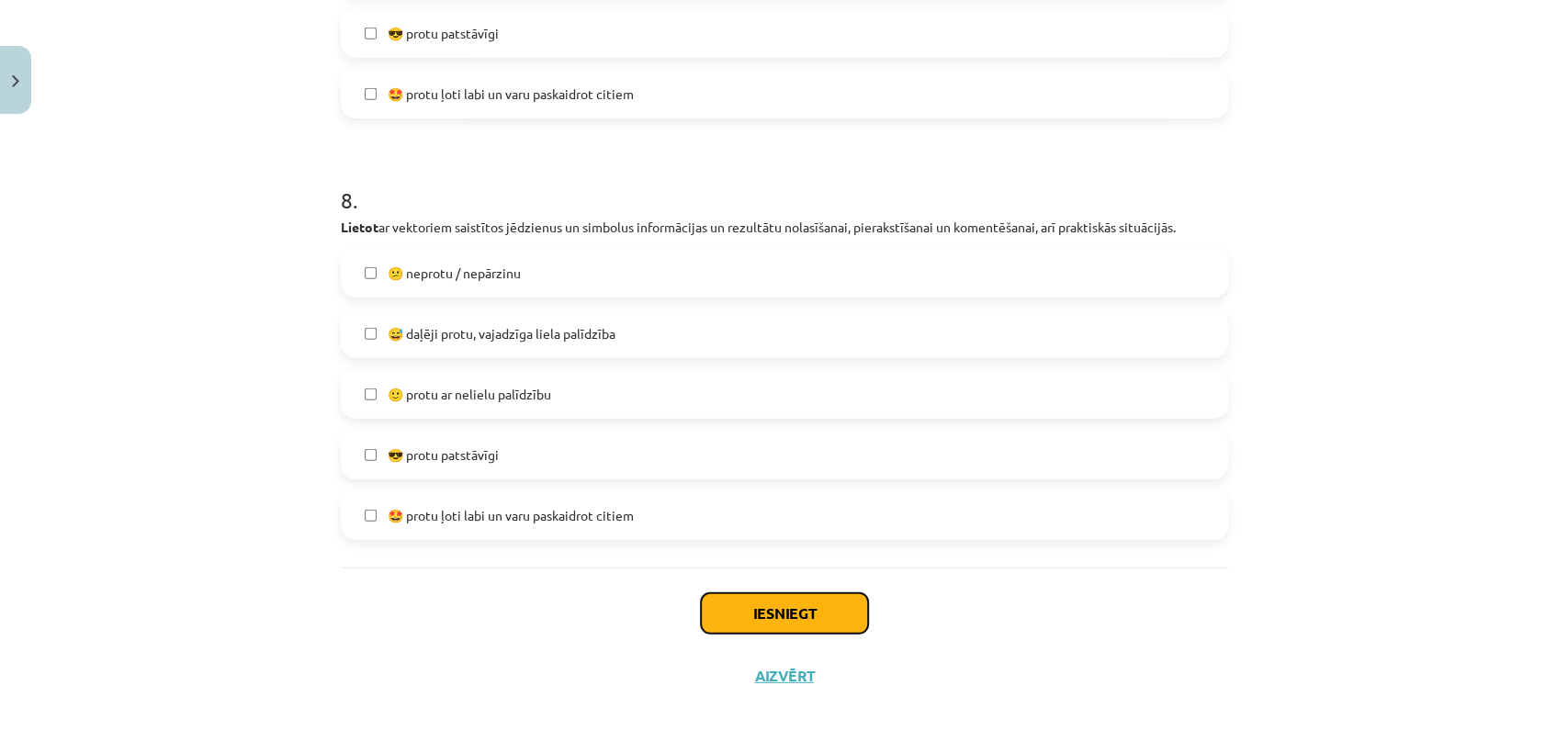
click at [772, 605] on button "Iesniegt" at bounding box center [784, 613] width 167 height 40
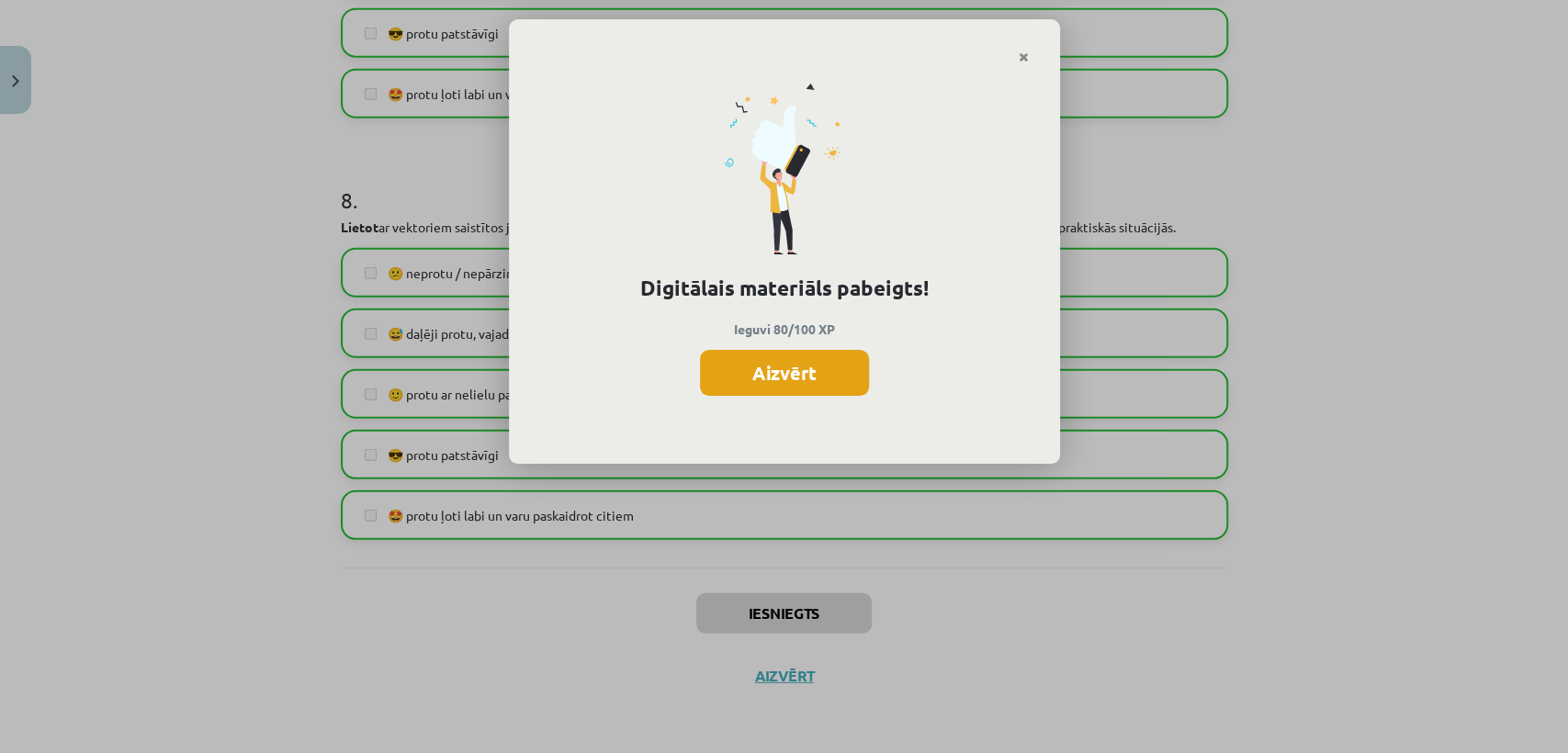
click at [831, 371] on button "Aizvērt" at bounding box center [784, 373] width 169 height 46
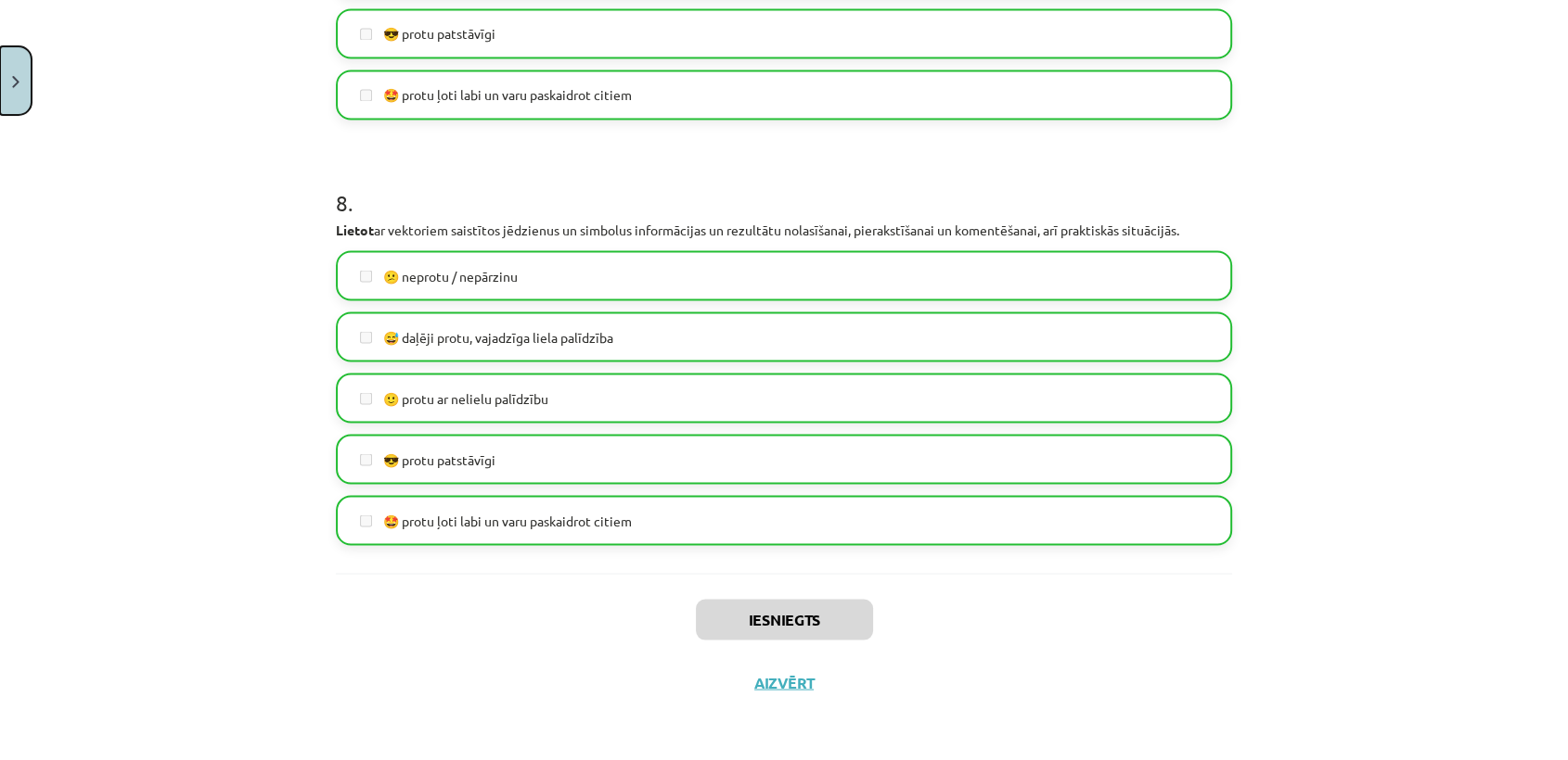
click at [20, 75] on button "Close" at bounding box center [16, 80] width 32 height 68
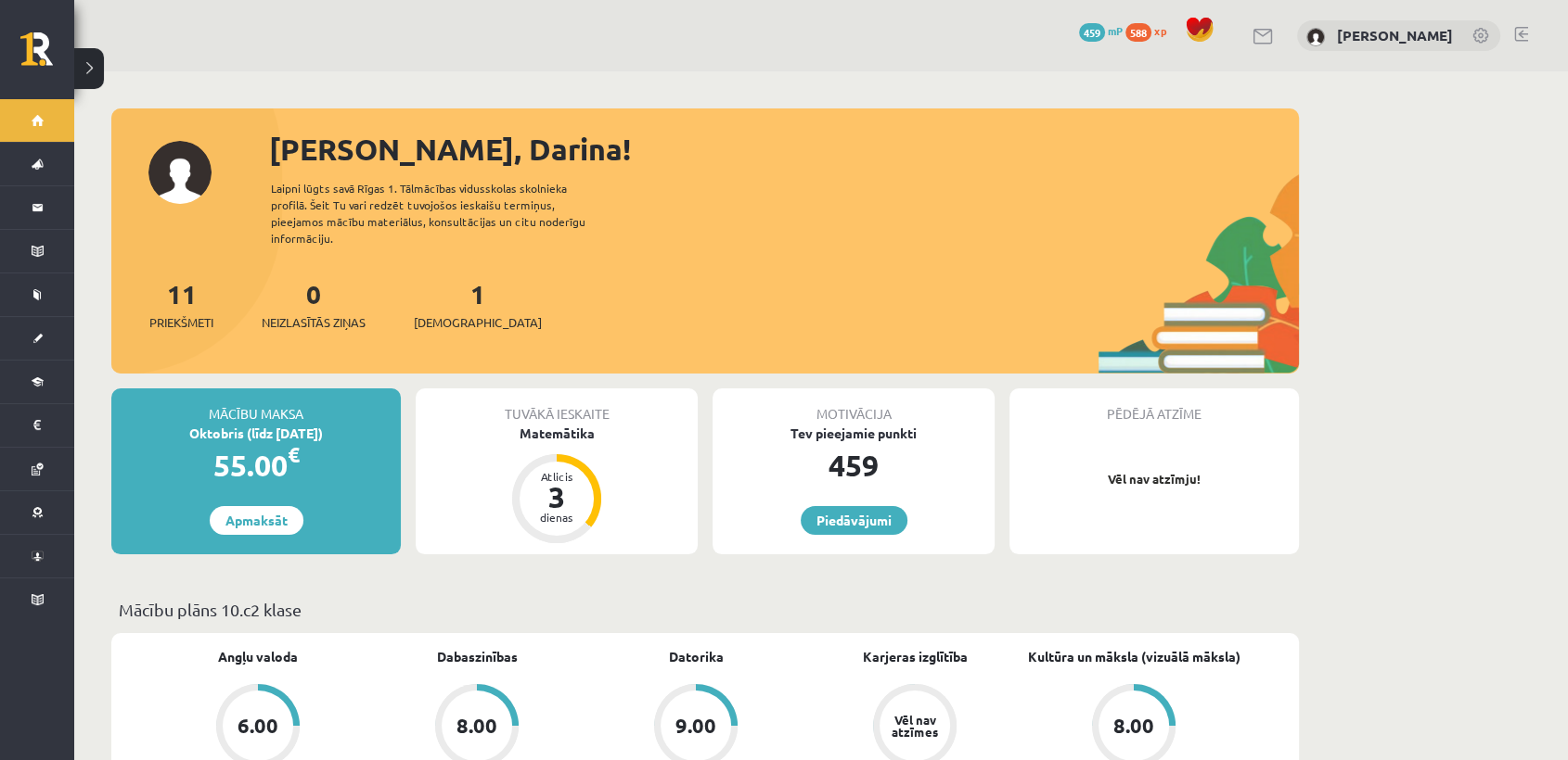
click at [443, 291] on div "1 Ieskaites" at bounding box center [477, 304] width 128 height 58
click at [444, 314] on span "[DEMOGRAPHIC_DATA]" at bounding box center [477, 322] width 128 height 19
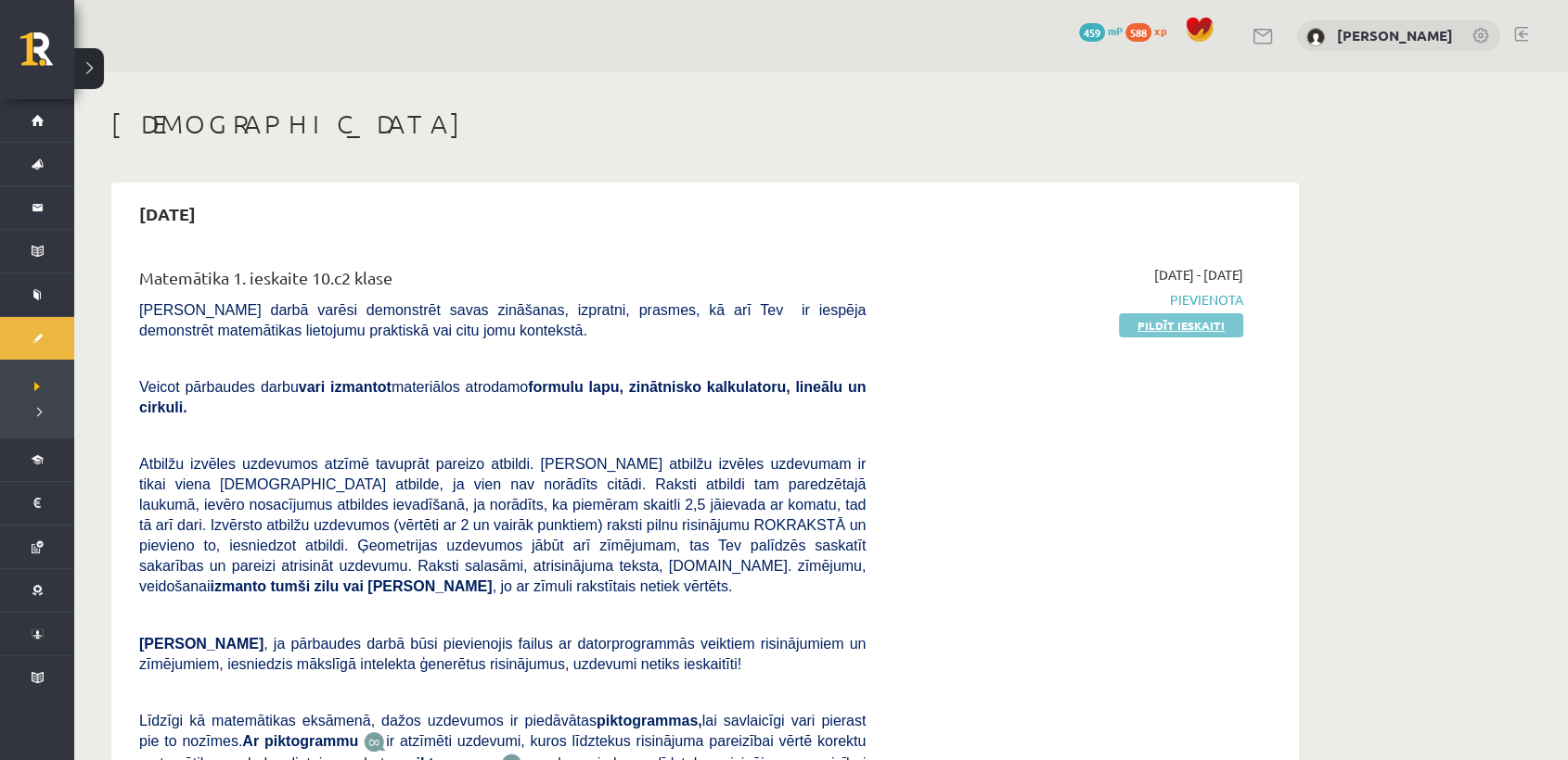
click at [1202, 323] on link "Pildīt ieskaiti" at bounding box center [1180, 325] width 124 height 24
